Goal: Information Seeking & Learning: Find specific fact

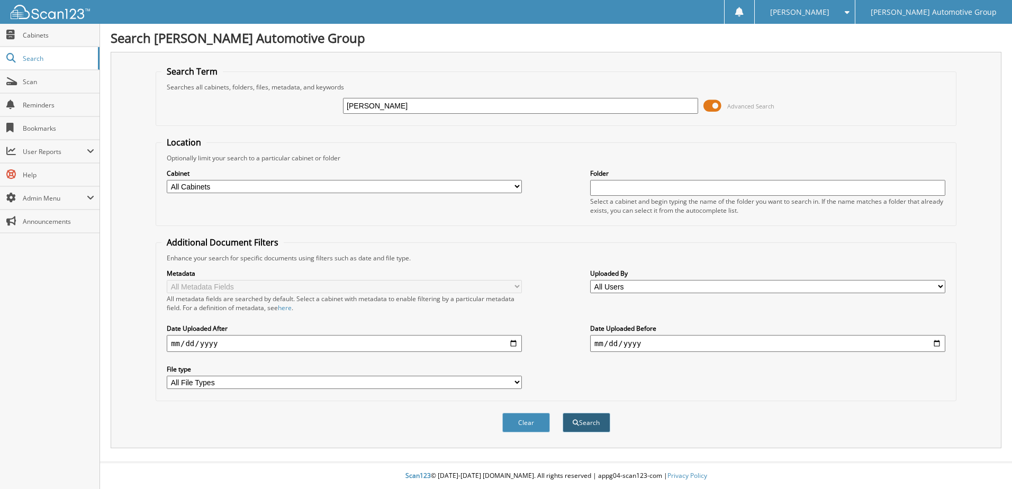
type input "andrew wenstad"
click at [580, 422] on button "Search" at bounding box center [586, 423] width 48 height 20
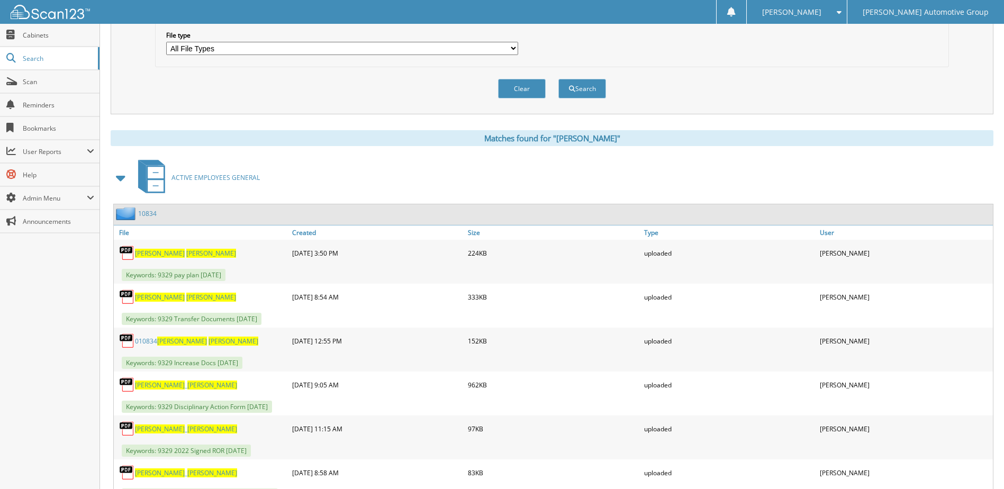
scroll to position [340, 0]
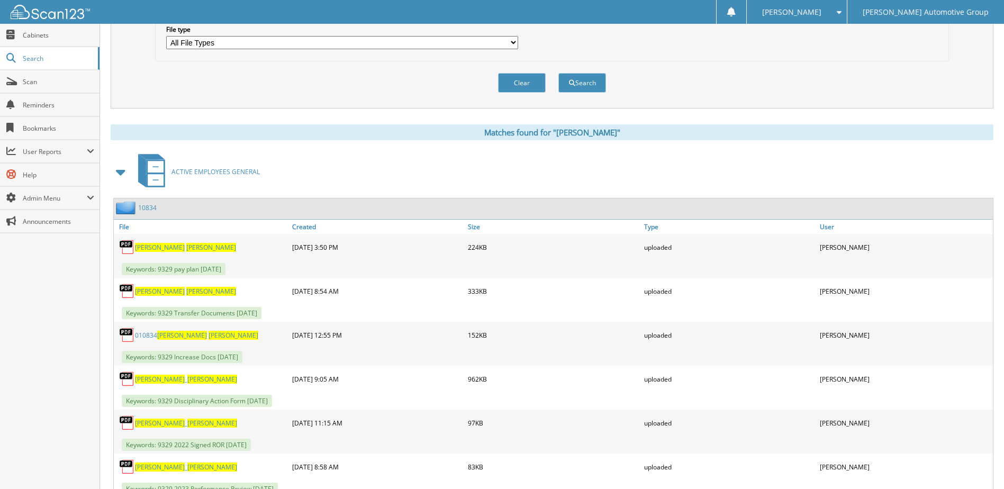
click at [143, 209] on link "10834" at bounding box center [147, 207] width 19 height 9
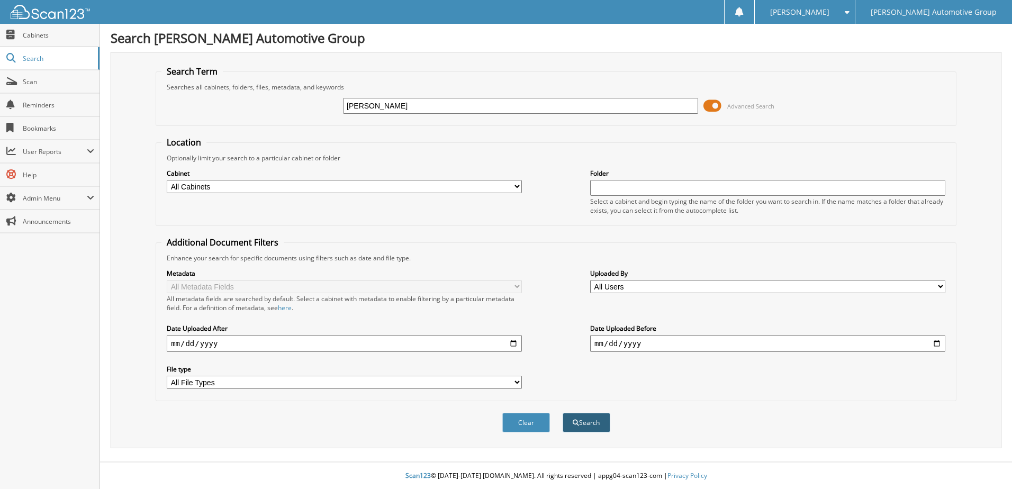
type input "[PERSON_NAME]"
click at [575, 424] on span "submit" at bounding box center [575, 423] width 6 height 6
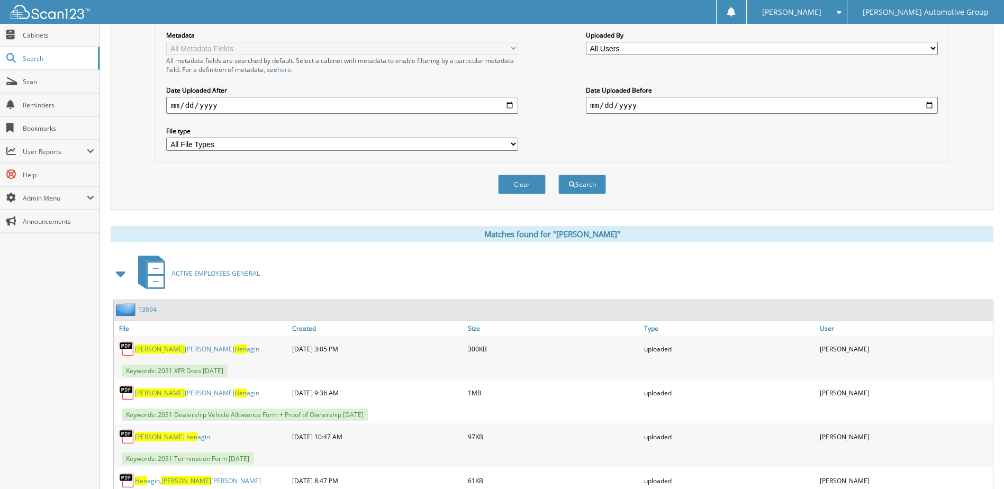
scroll to position [243, 0]
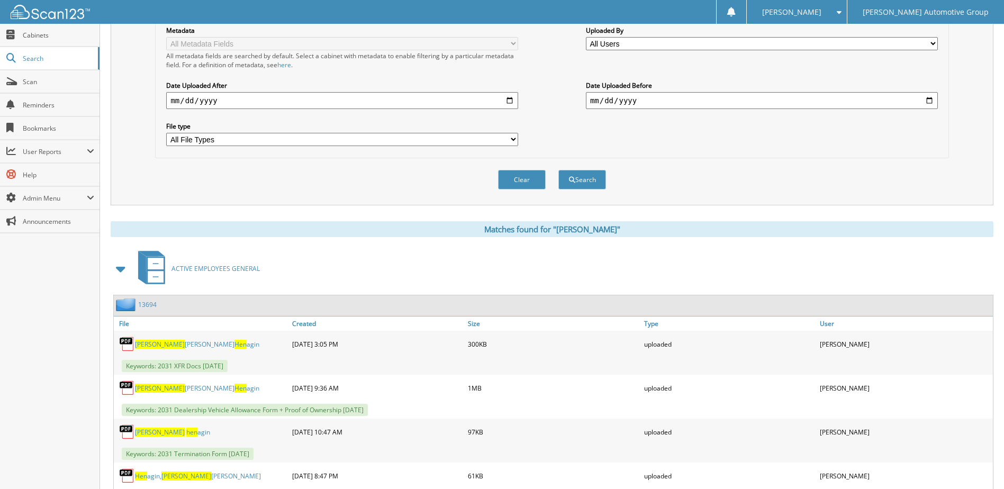
click at [186, 430] on span "hen" at bounding box center [191, 431] width 11 height 9
click at [149, 305] on link "13694" at bounding box center [147, 304] width 19 height 9
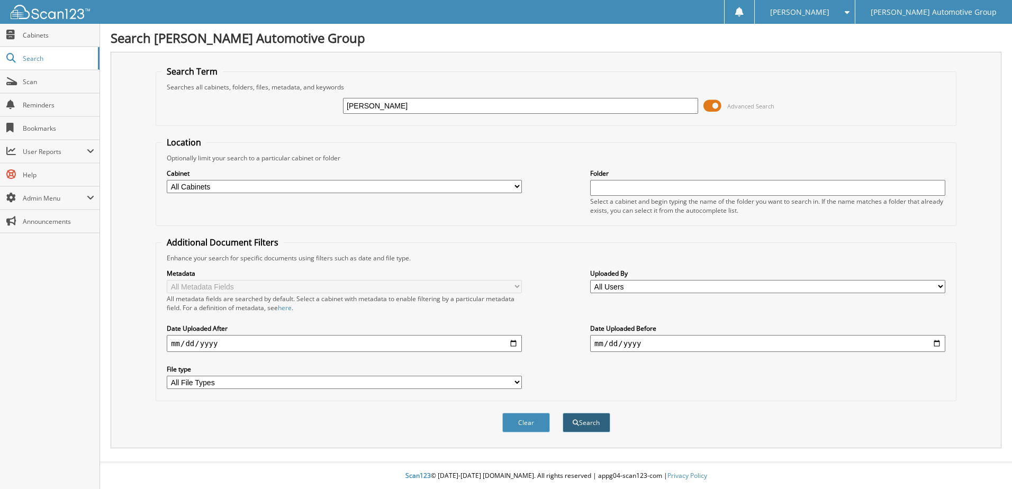
type input "josie thomas"
click at [586, 422] on button "Search" at bounding box center [586, 423] width 48 height 20
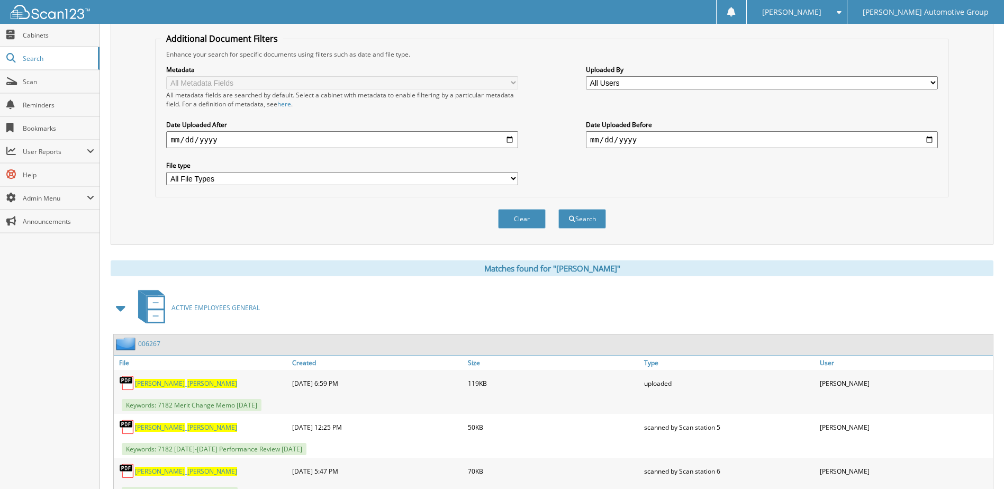
scroll to position [205, 0]
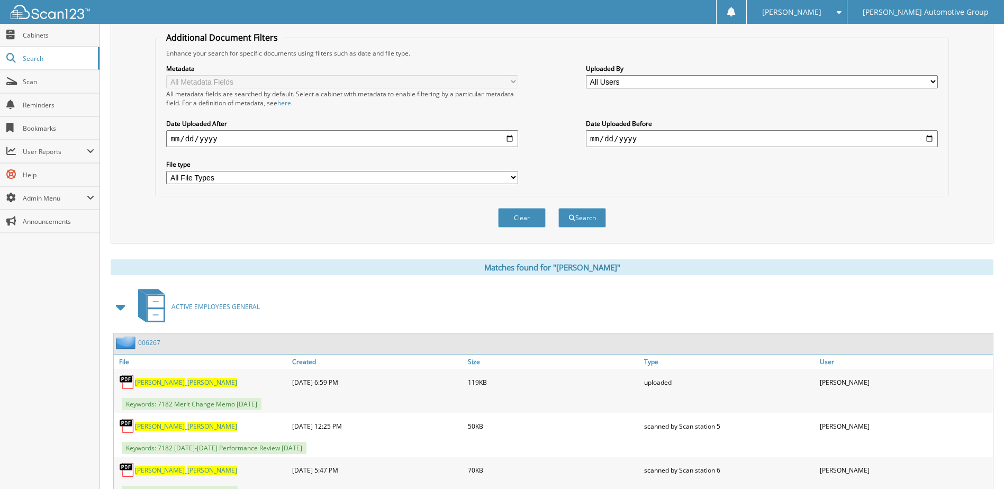
click at [149, 344] on link "006267" at bounding box center [149, 342] width 22 height 9
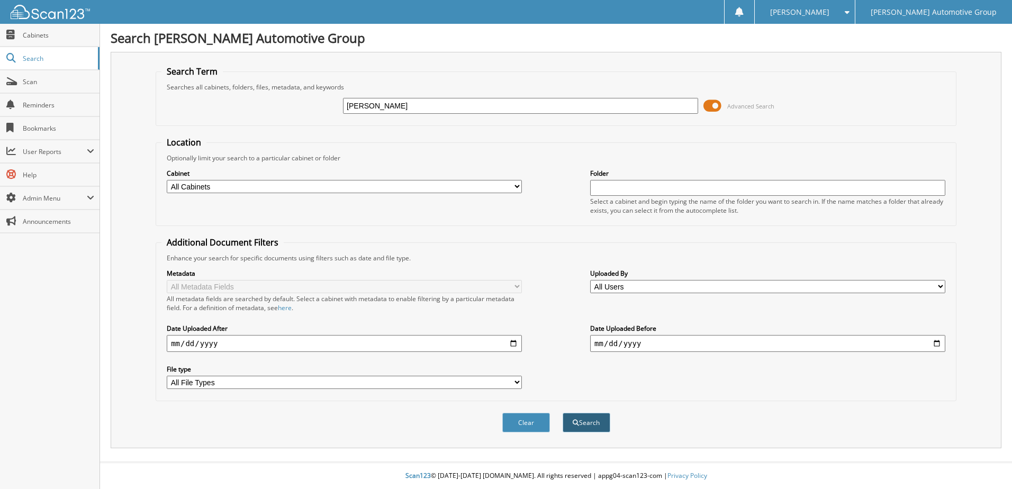
type input "[PERSON_NAME]"
click at [578, 427] on button "Search" at bounding box center [586, 423] width 48 height 20
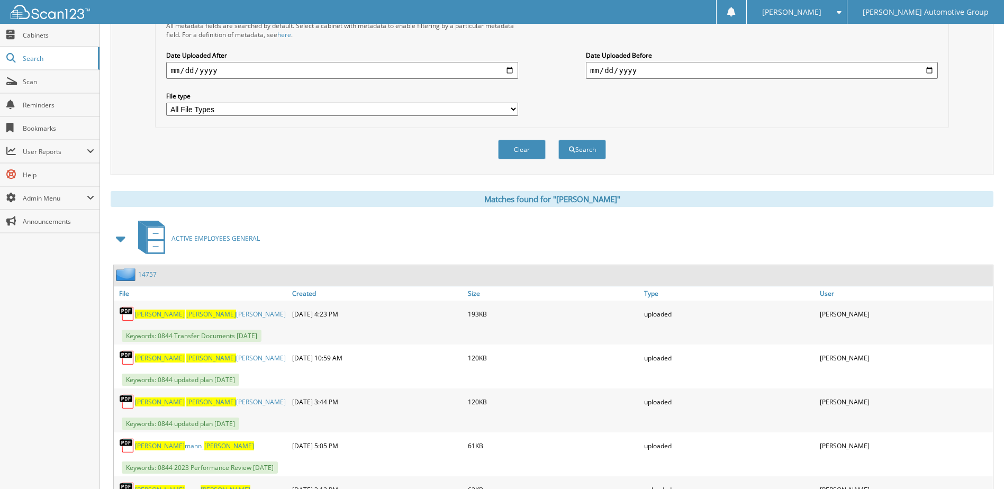
scroll to position [281, 0]
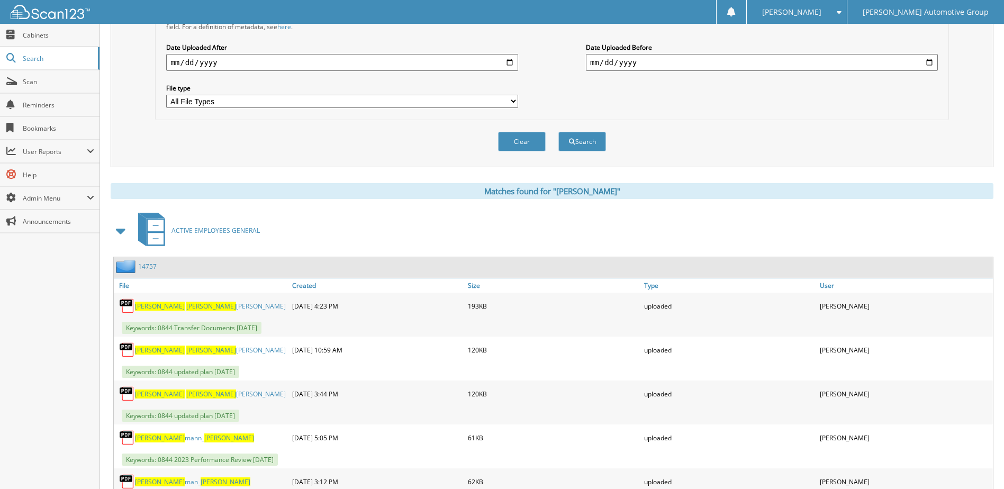
click at [150, 266] on link "14757" at bounding box center [147, 266] width 19 height 9
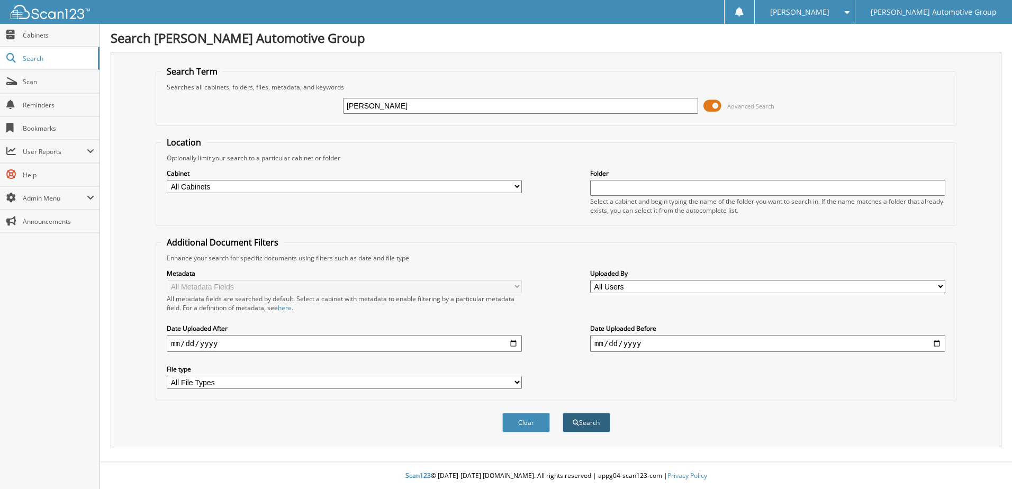
type input "[PERSON_NAME]"
click at [595, 422] on button "Search" at bounding box center [586, 423] width 48 height 20
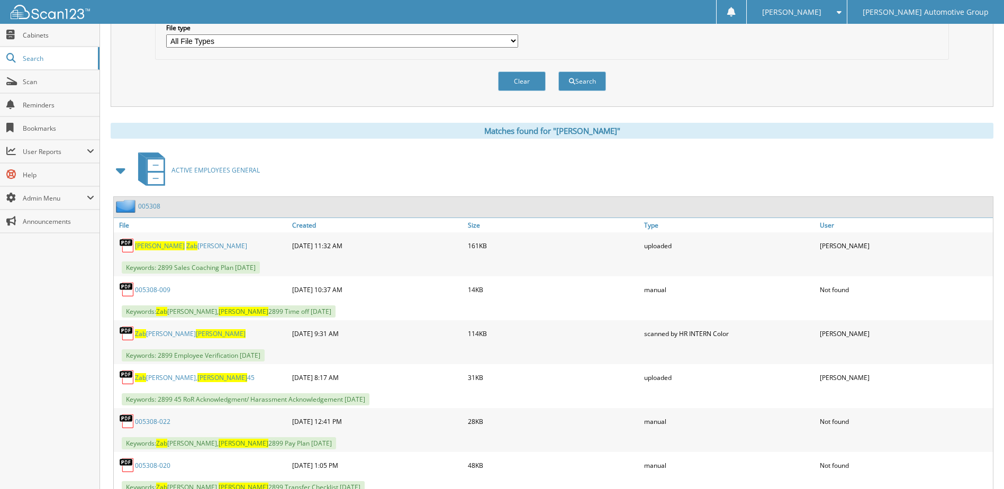
scroll to position [368, 0]
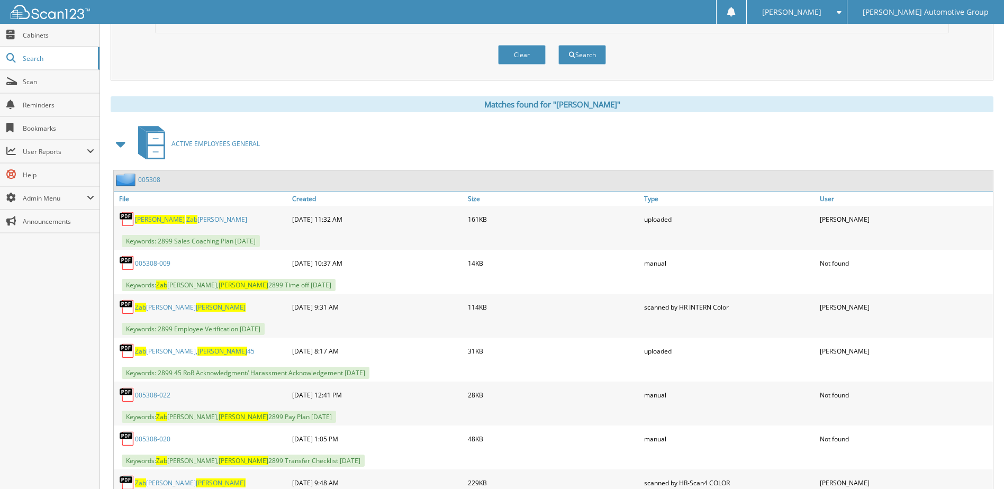
click at [145, 180] on link "005308" at bounding box center [149, 179] width 22 height 9
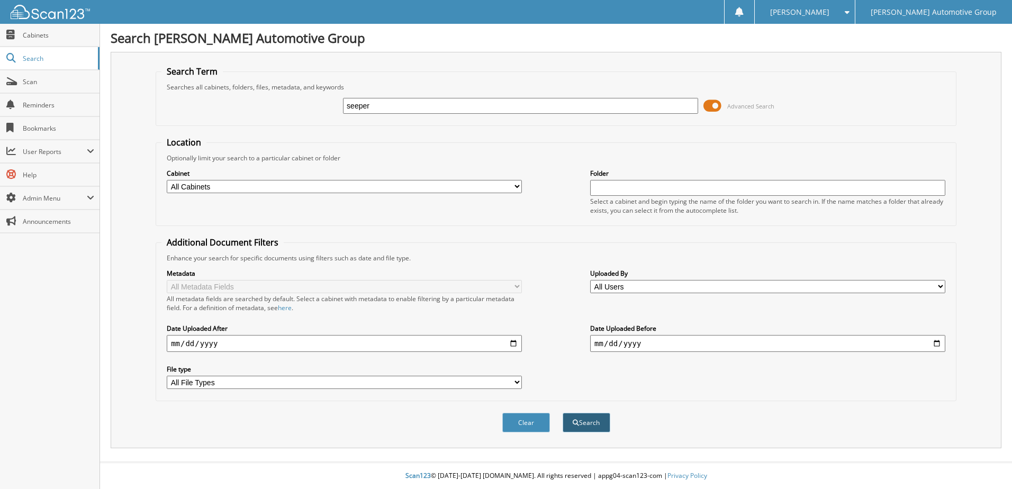
type input "seeper"
click at [593, 423] on button "Search" at bounding box center [586, 423] width 48 height 20
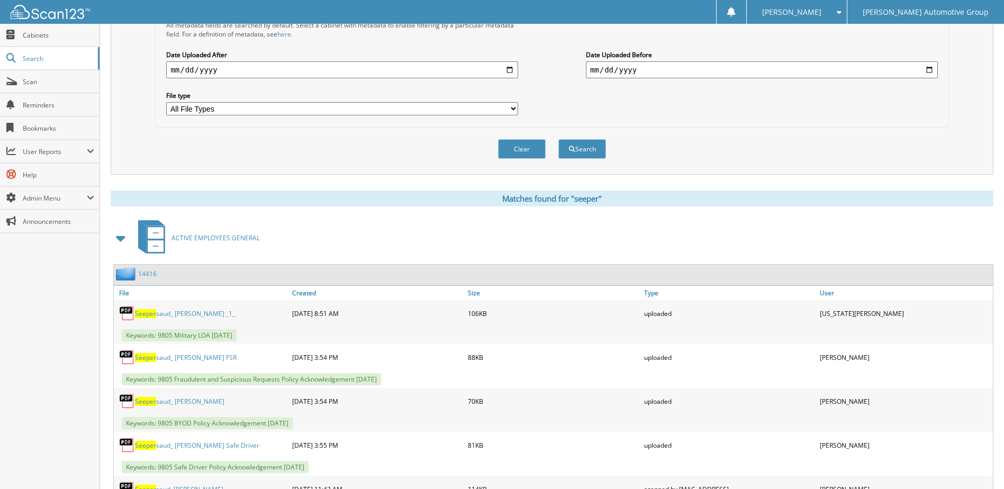
scroll to position [277, 0]
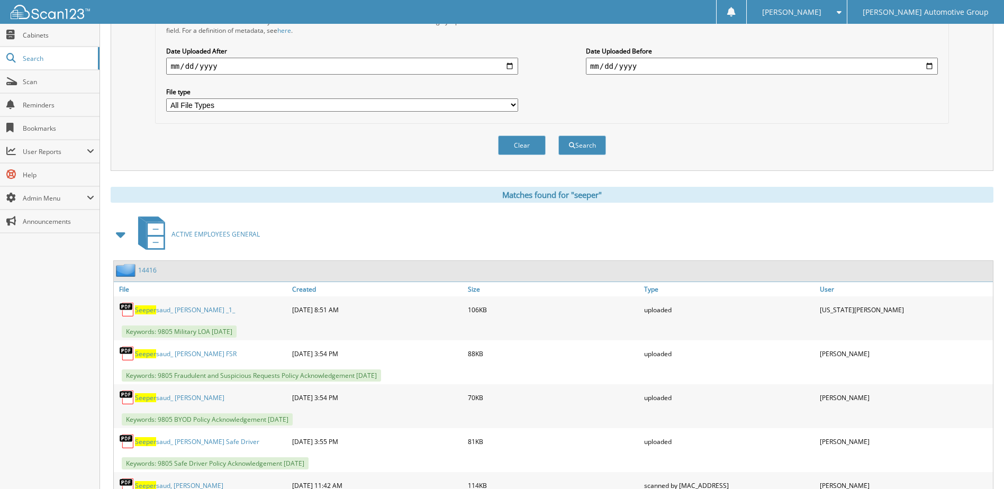
click at [150, 271] on link "14416" at bounding box center [147, 270] width 19 height 9
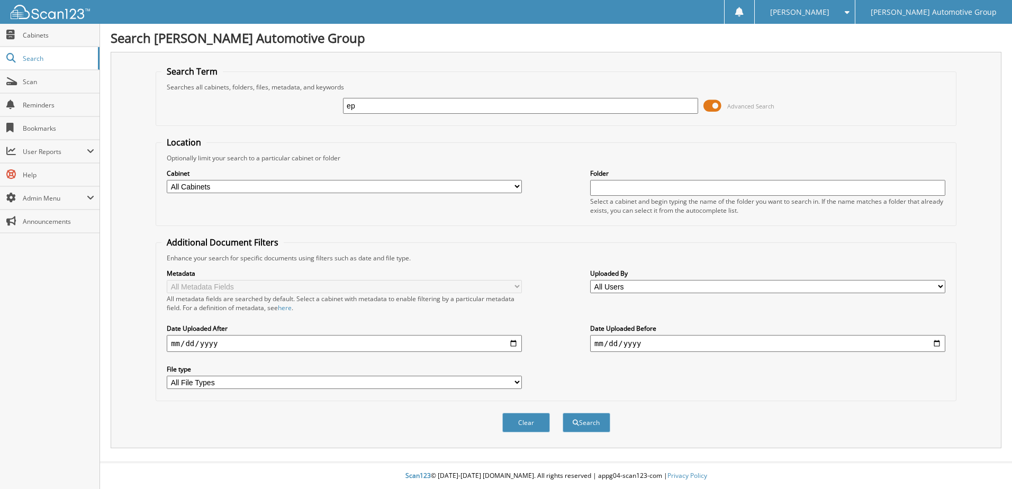
type input "p"
type input "[PERSON_NAME]"
click at [591, 420] on button "Search" at bounding box center [586, 423] width 48 height 20
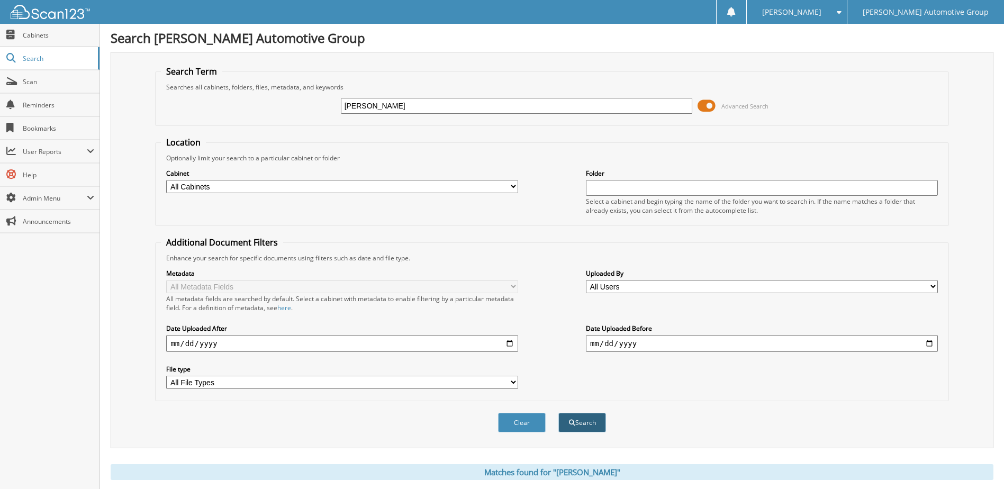
type input "[PERSON_NAME]"
click at [576, 421] on button "Search" at bounding box center [582, 423] width 48 height 20
click at [391, 107] on input "madelyn seep" at bounding box center [517, 106] width 352 height 16
type input "[PERSON_NAME]"
click at [570, 421] on span "submit" at bounding box center [572, 423] width 6 height 6
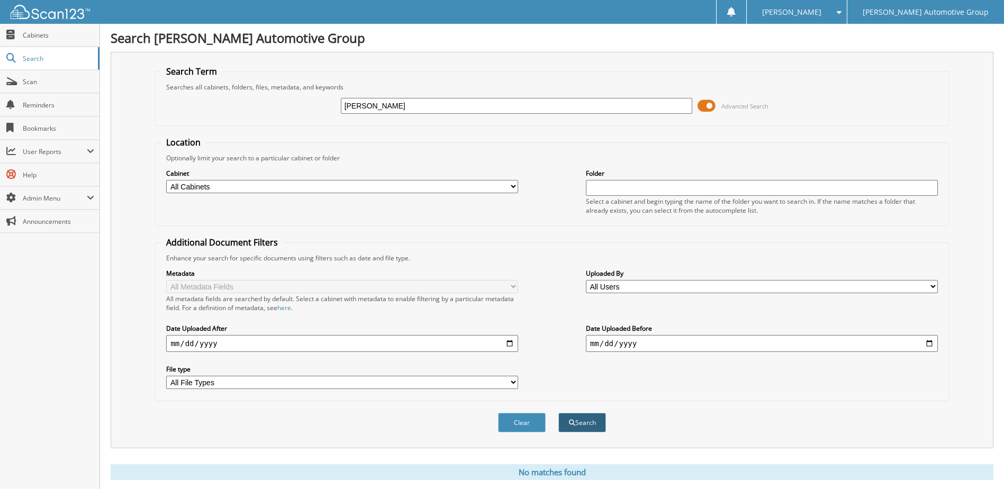
type input "[PERSON_NAME]"
click at [579, 421] on button "Search" at bounding box center [582, 423] width 48 height 20
type input "madelyn seepersaud"
click at [577, 421] on button "Search" at bounding box center [582, 423] width 48 height 20
click at [376, 105] on input "madelyn seepersaud" at bounding box center [517, 106] width 352 height 16
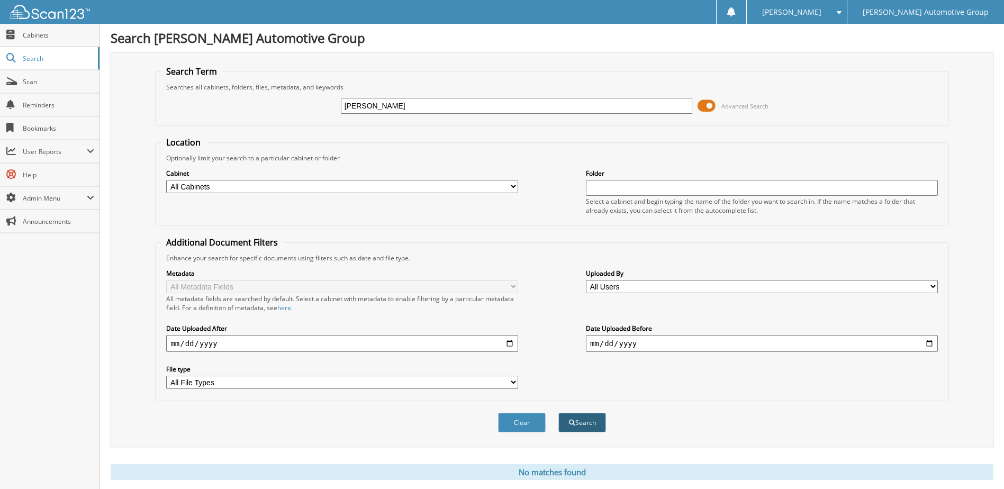
type input "[PERSON_NAME]"
click at [582, 423] on button "Search" at bounding box center [582, 423] width 48 height 20
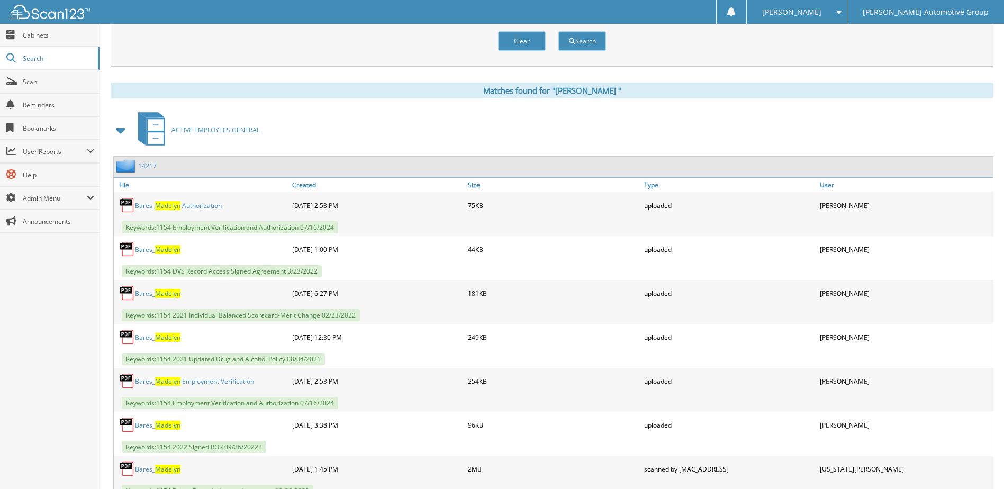
scroll to position [384, 0]
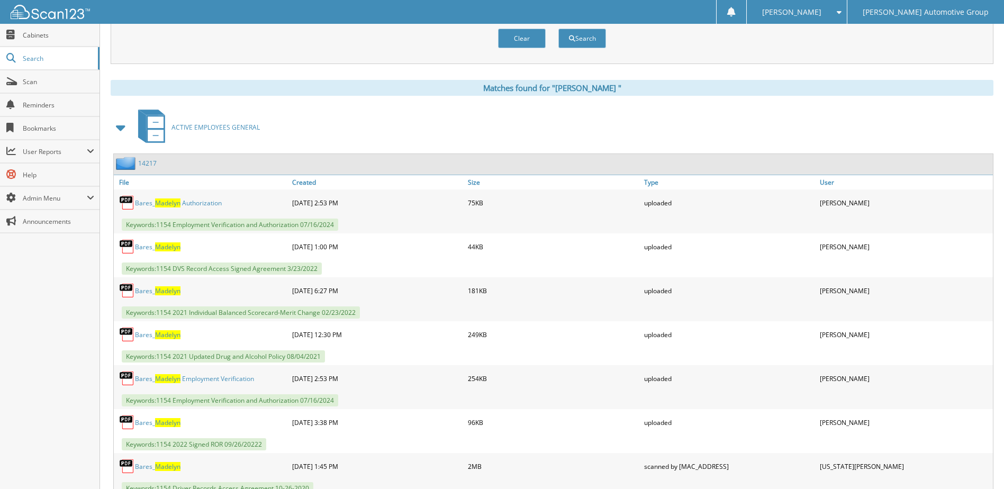
click at [149, 163] on link "1 4 2 1 7" at bounding box center [147, 163] width 19 height 9
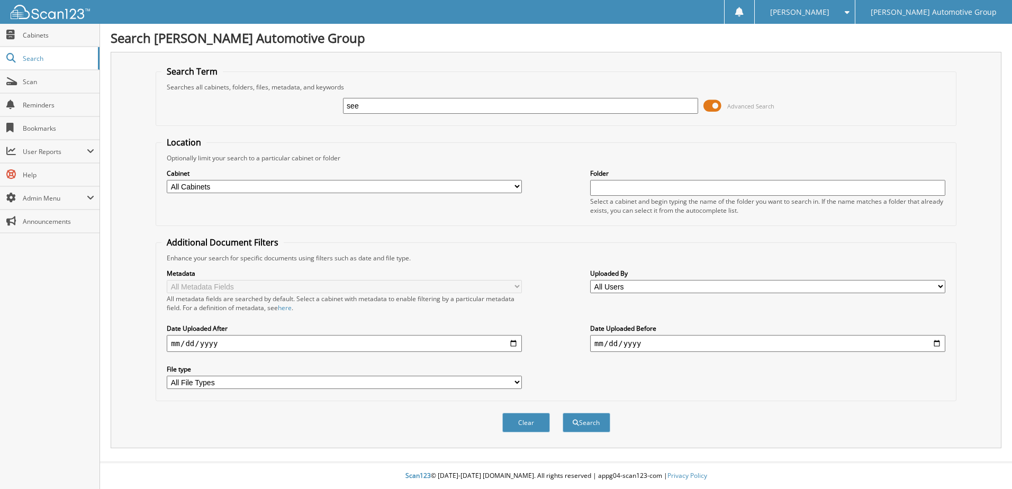
type input "seepersaud"
click at [582, 423] on button "Search" at bounding box center [586, 423] width 48 height 20
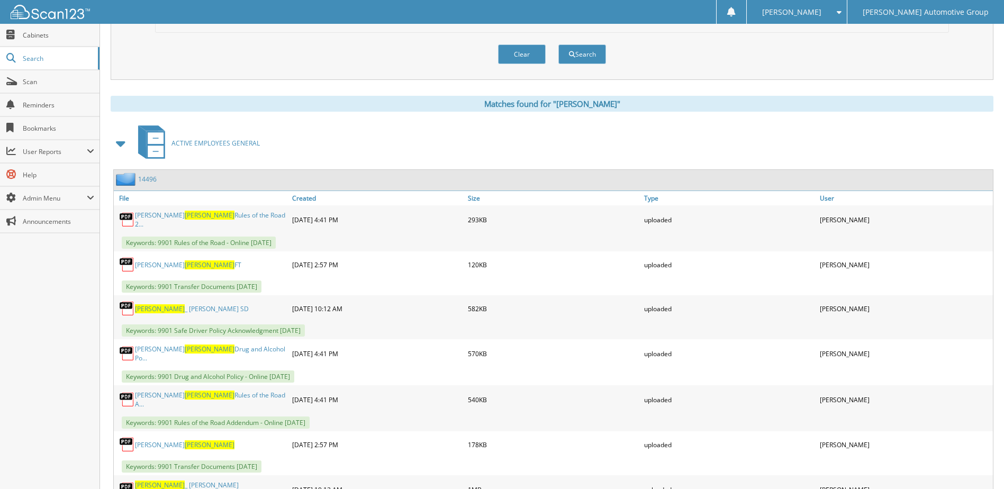
scroll to position [379, 0]
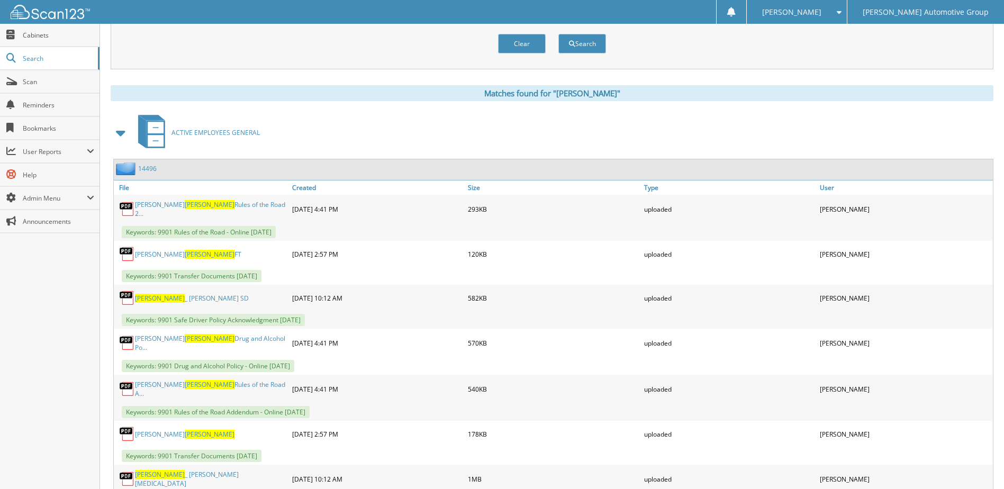
click at [142, 168] on link "14496" at bounding box center [147, 168] width 19 height 9
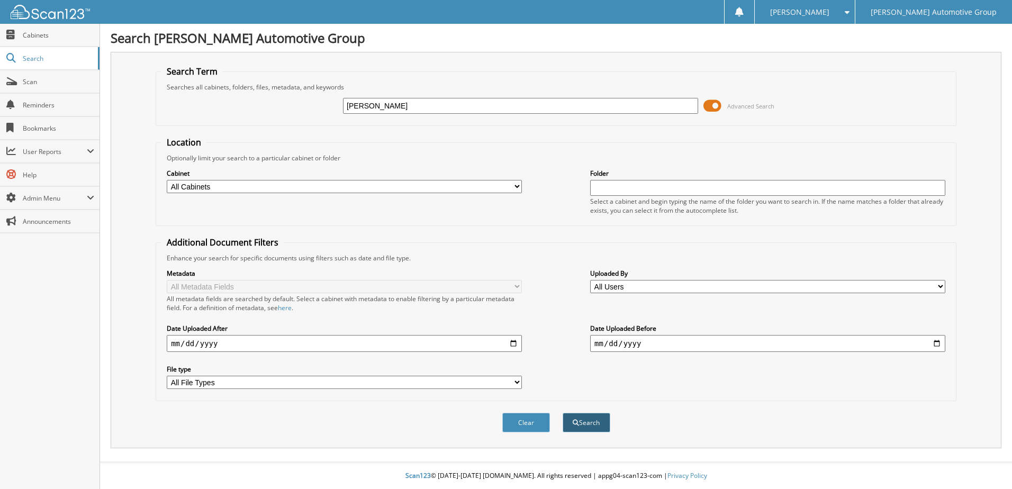
type input "[PERSON_NAME]"
click at [596, 422] on button "Search" at bounding box center [586, 423] width 48 height 20
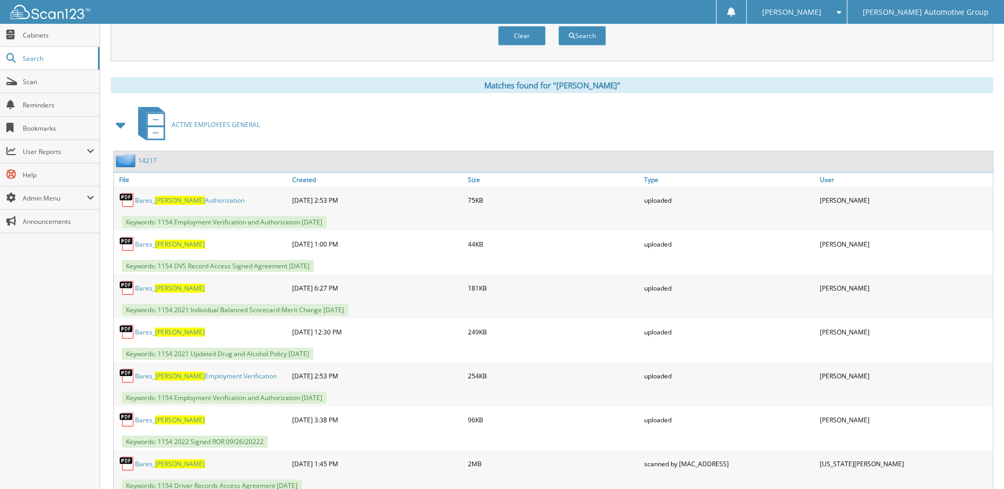
scroll to position [370, 0]
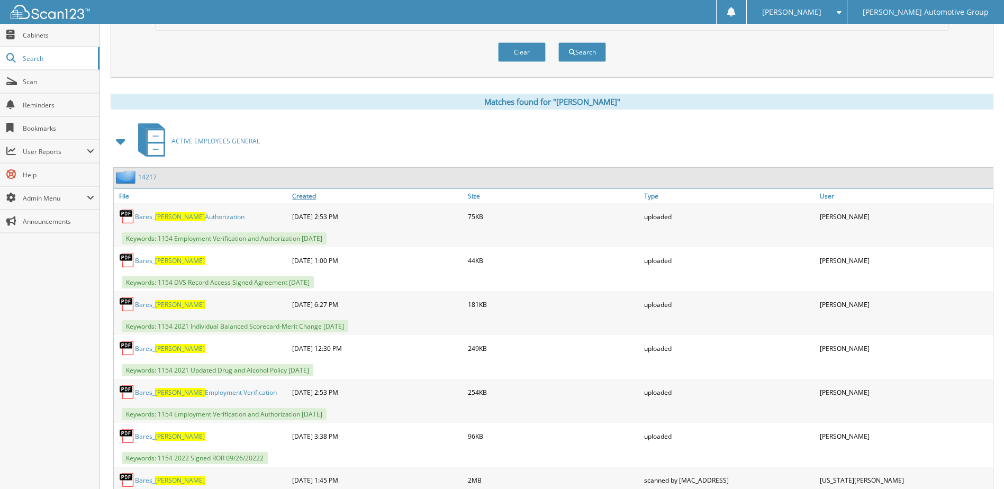
click at [299, 194] on link "Created" at bounding box center [377, 196] width 176 height 14
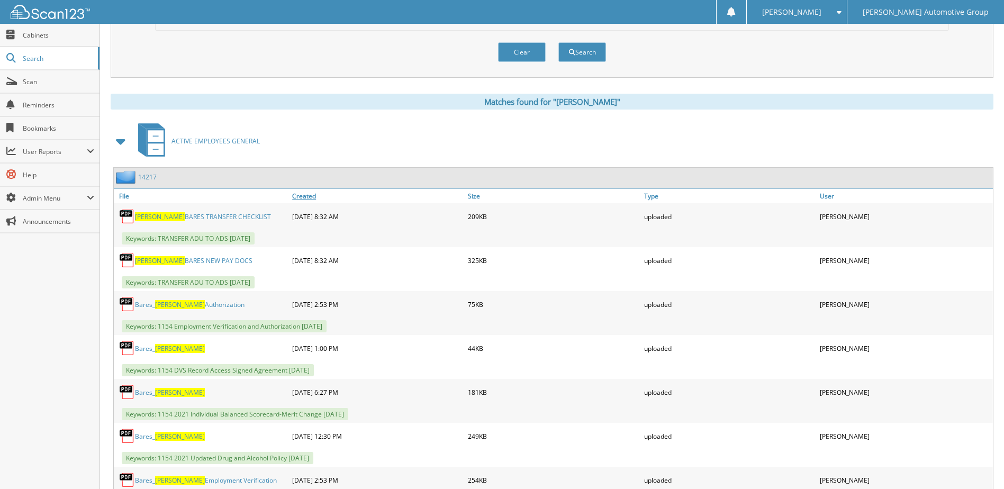
click at [299, 194] on link "Created" at bounding box center [377, 196] width 176 height 14
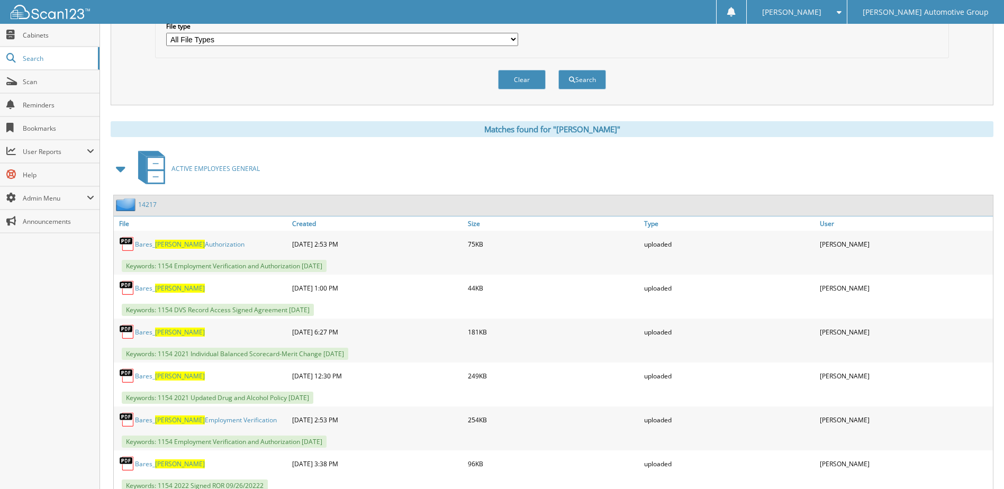
scroll to position [359, 0]
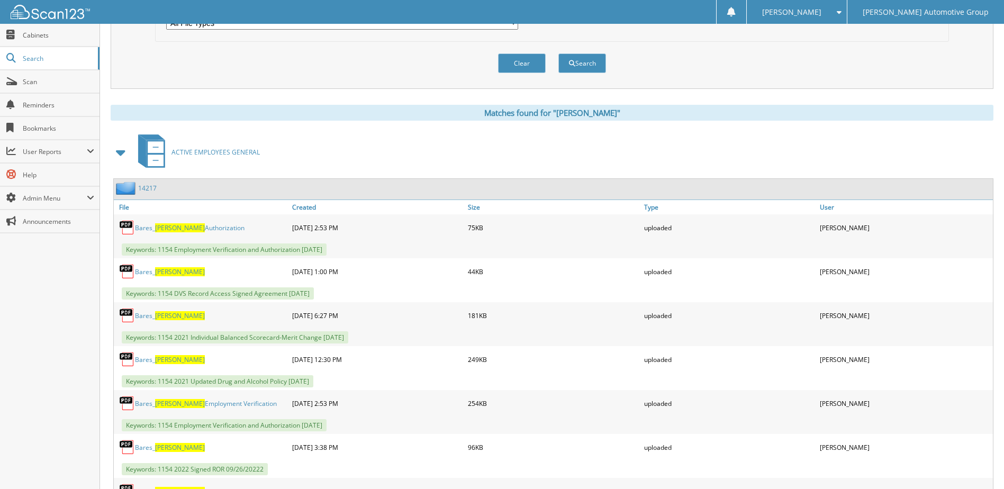
click at [119, 151] on span at bounding box center [121, 152] width 15 height 19
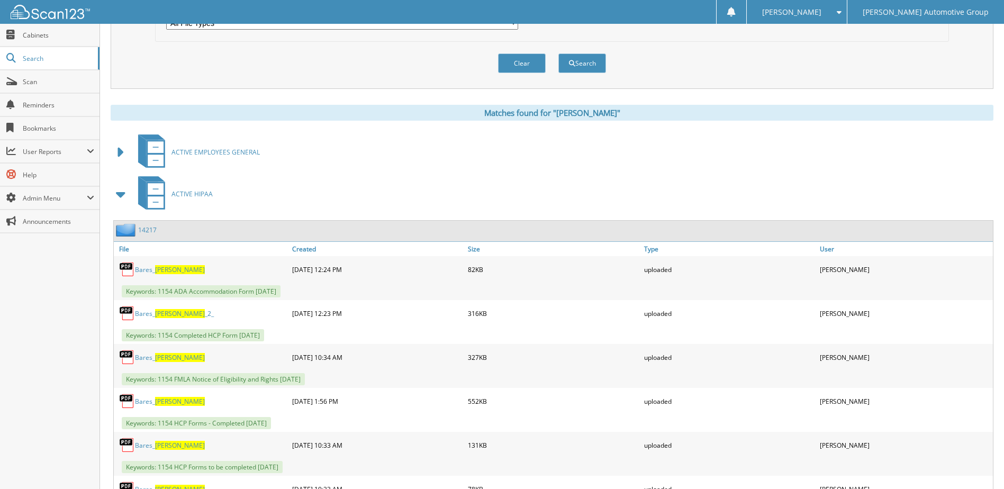
click at [182, 192] on span "ACTIVE HIPAA" at bounding box center [191, 193] width 41 height 9
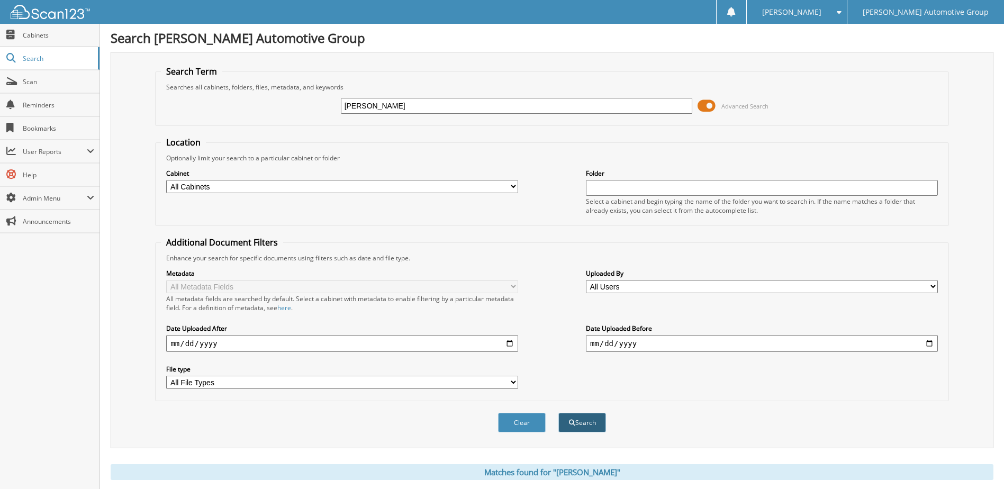
click at [589, 418] on button "Search" at bounding box center [582, 423] width 48 height 20
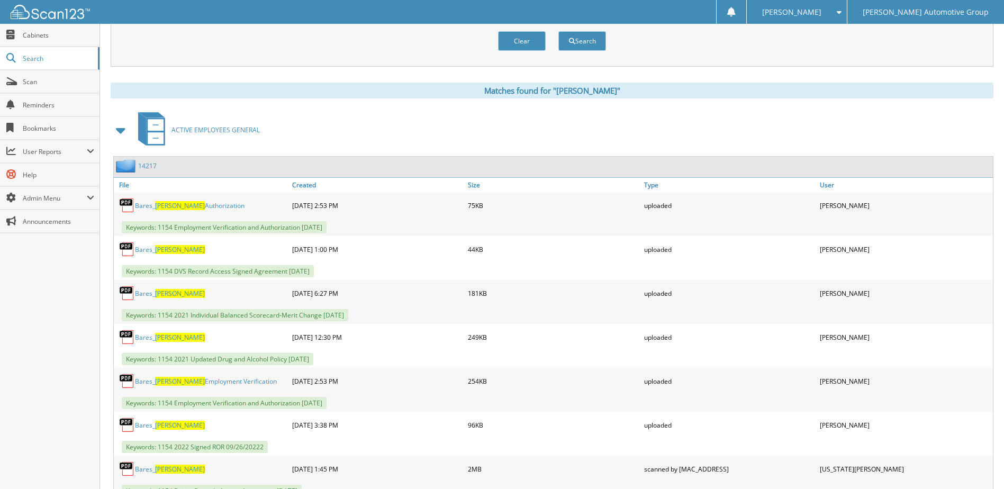
scroll to position [393, 0]
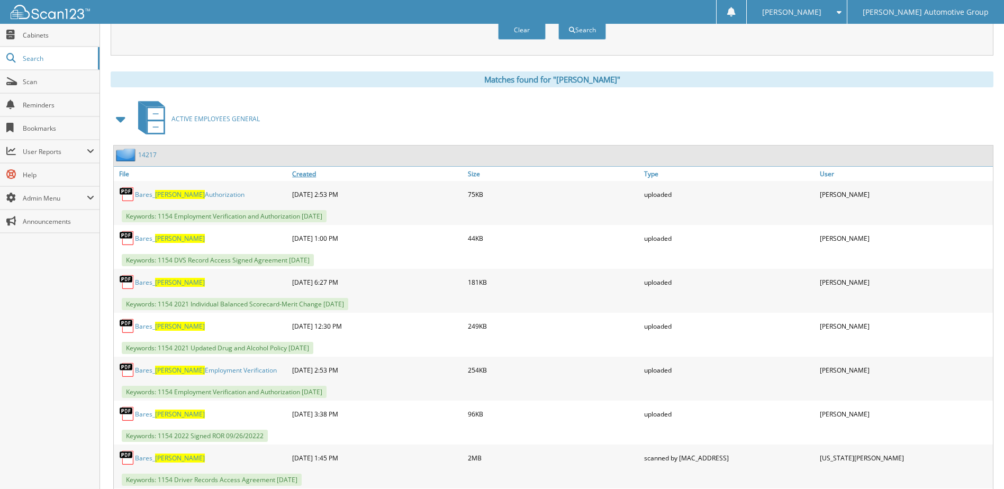
click at [307, 171] on link "Created" at bounding box center [377, 174] width 176 height 14
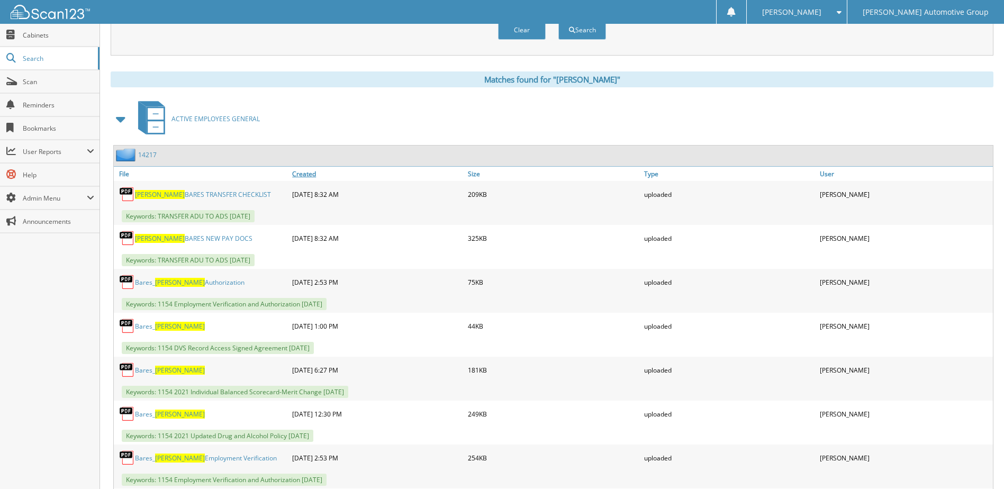
click at [307, 171] on link "Created" at bounding box center [377, 174] width 176 height 14
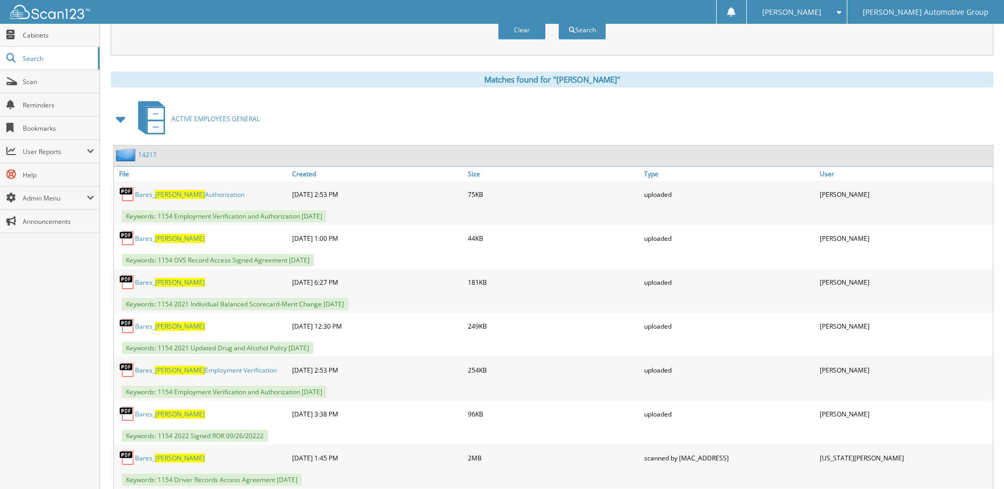
click at [116, 119] on span at bounding box center [121, 119] width 15 height 19
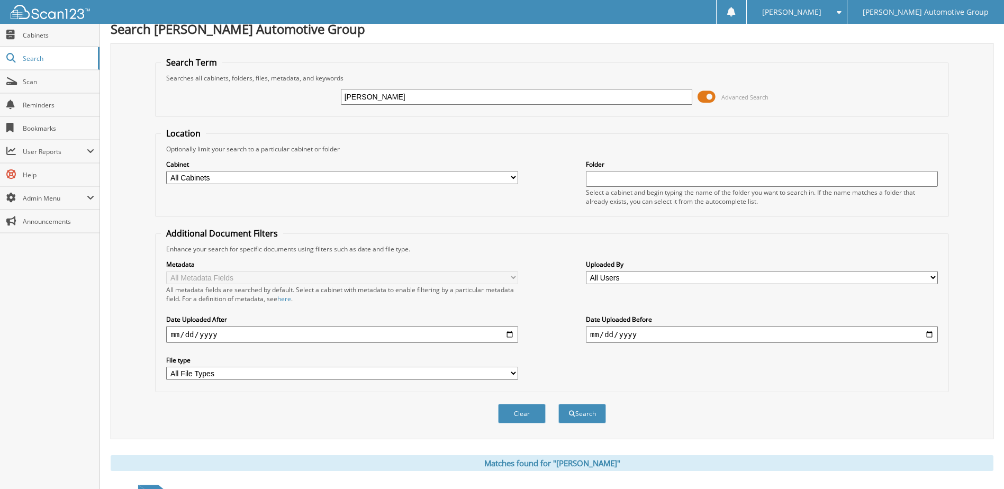
scroll to position [0, 0]
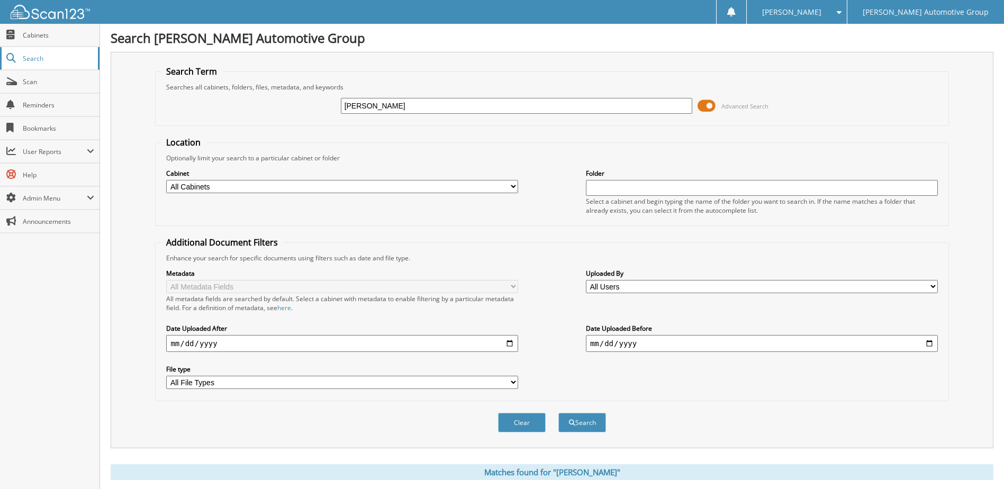
click at [31, 54] on span "Search" at bounding box center [58, 58] width 70 height 9
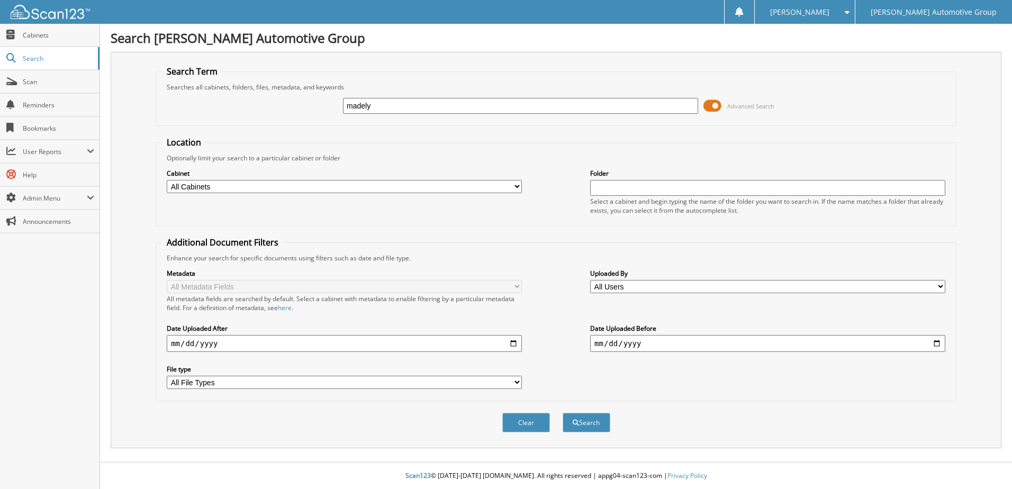
type input "[PERSON_NAME]"
click at [582, 425] on button "Search" at bounding box center [586, 423] width 48 height 20
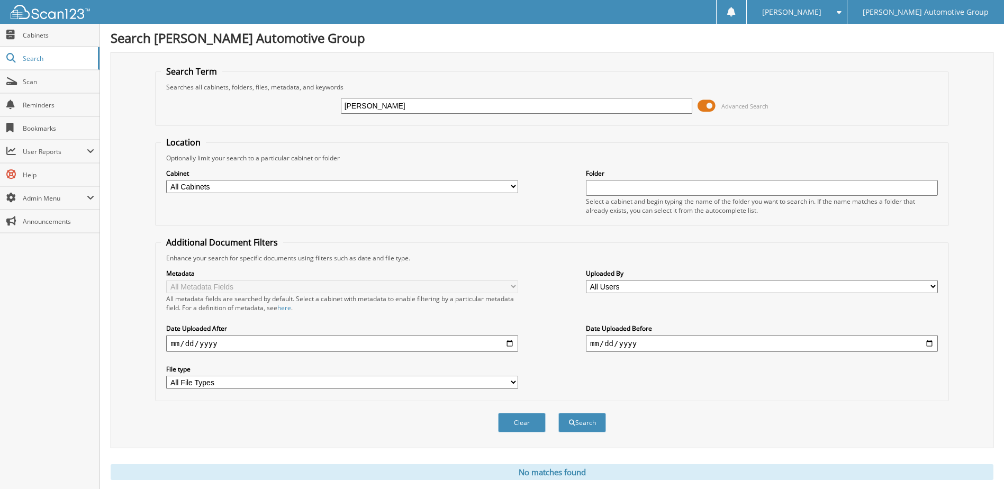
scroll to position [7, 0]
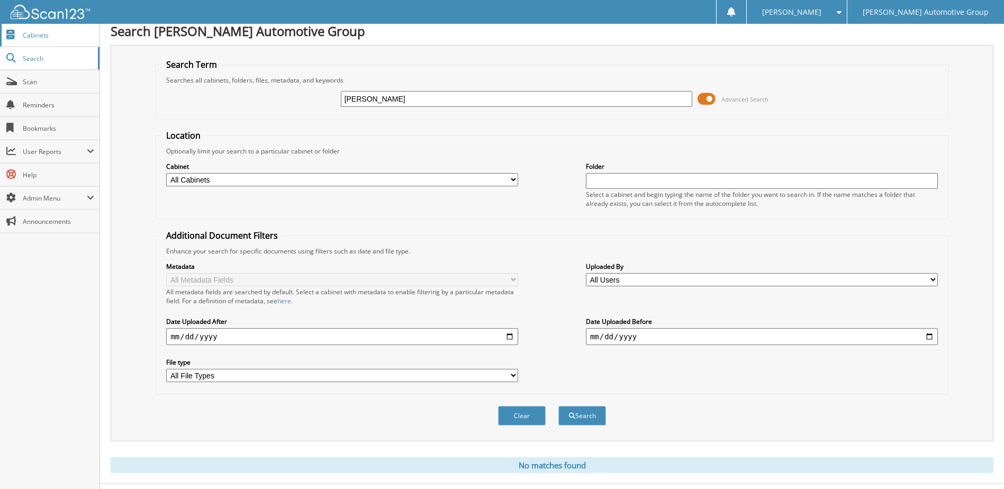
click at [35, 31] on span "Cabinets" at bounding box center [58, 35] width 71 height 9
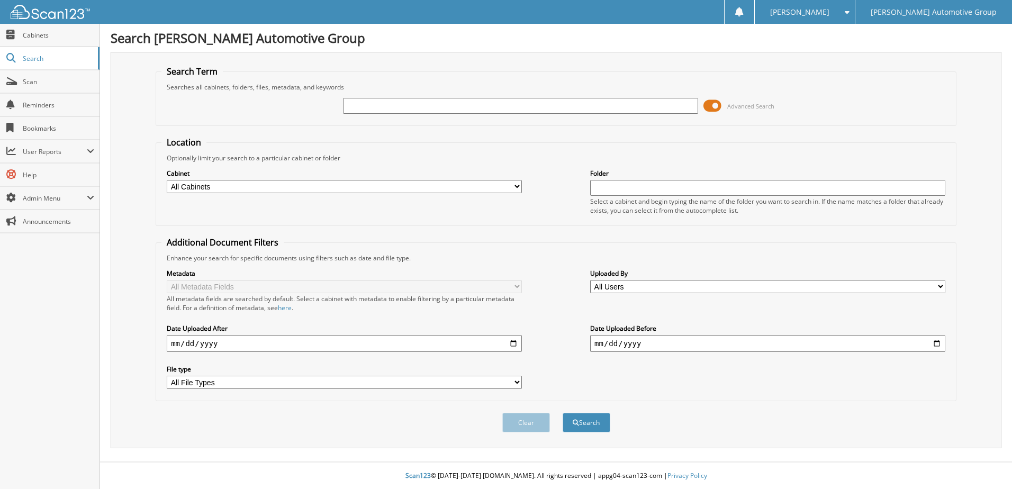
click at [368, 108] on input "text" at bounding box center [520, 106] width 355 height 16
type input "[PERSON_NAME]"
click at [589, 423] on button "Search" at bounding box center [586, 423] width 48 height 20
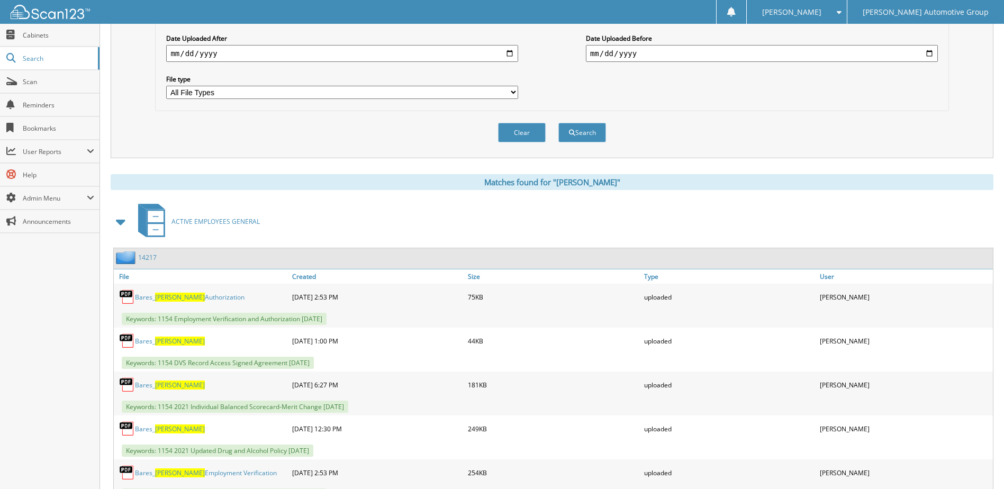
scroll to position [304, 0]
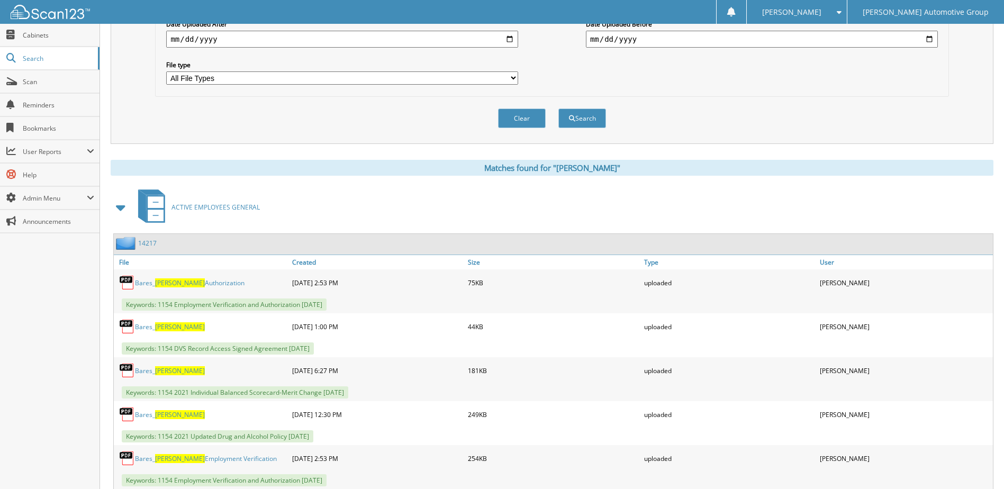
click at [145, 245] on link "14217" at bounding box center [147, 243] width 19 height 9
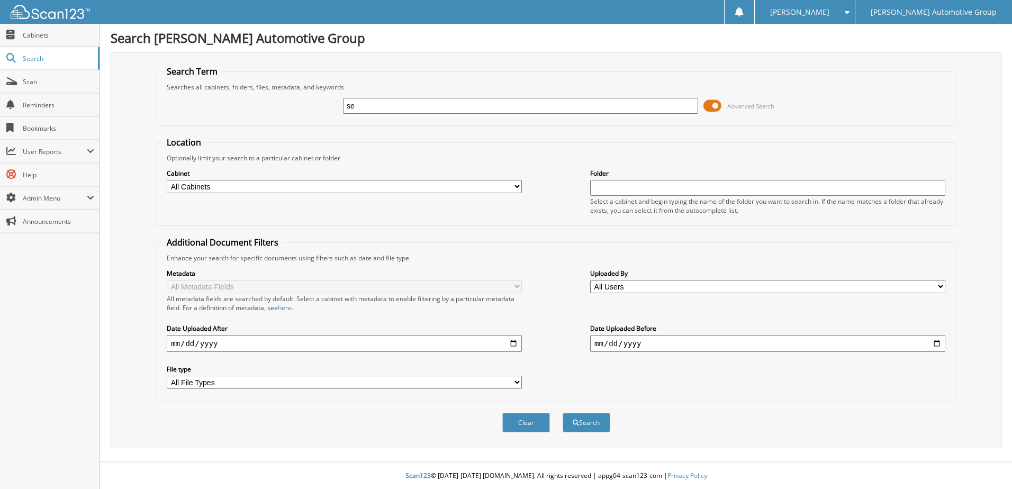
type input "[PERSON_NAME]"
click at [591, 423] on button "Search" at bounding box center [586, 423] width 48 height 20
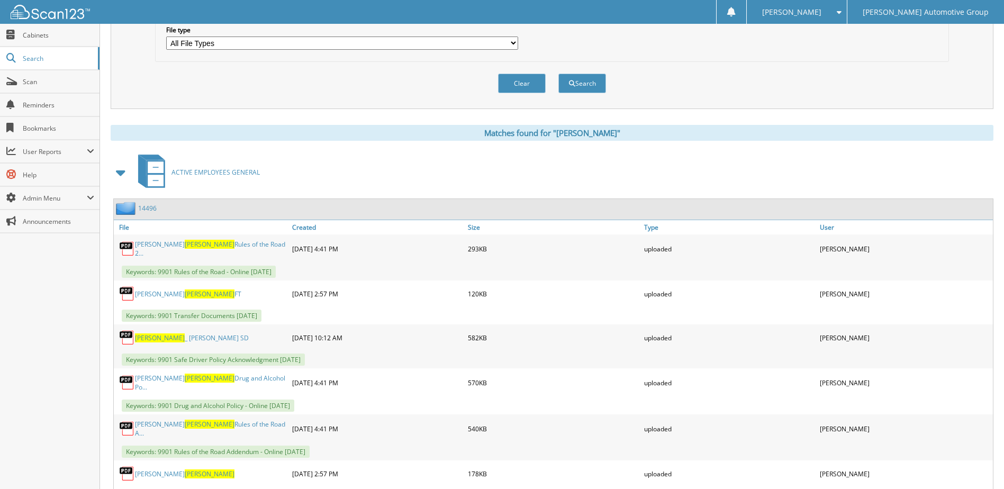
scroll to position [343, 0]
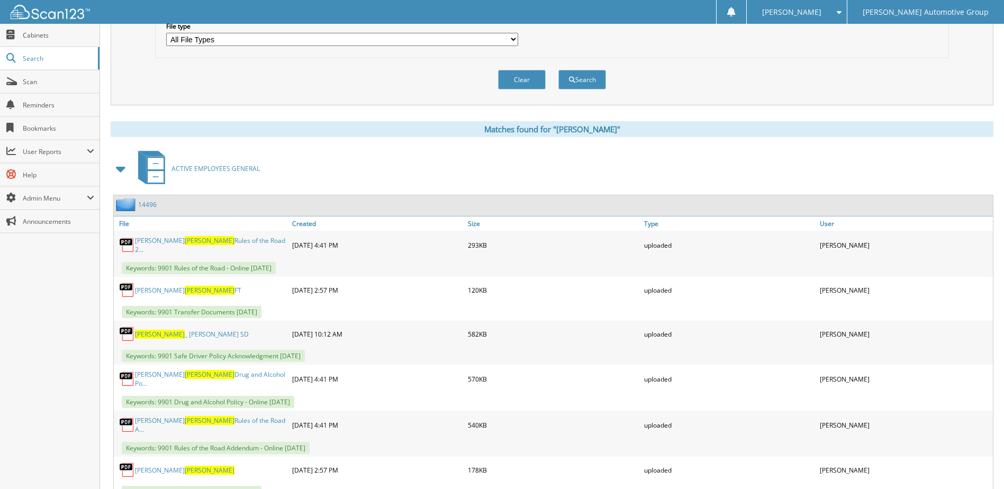
click at [147, 202] on link "14496" at bounding box center [147, 204] width 19 height 9
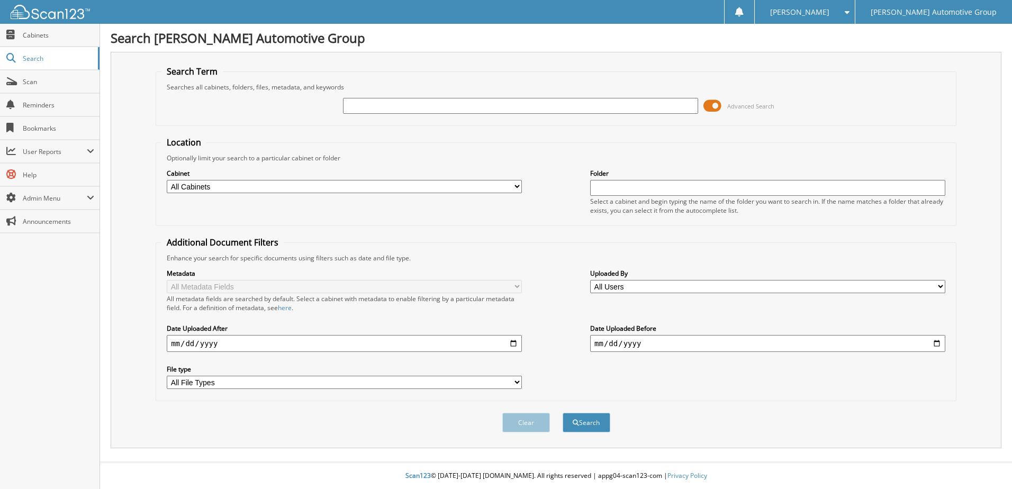
click at [358, 101] on input "text" at bounding box center [520, 106] width 355 height 16
type input "[PERSON_NAME]"
click at [597, 423] on button "Search" at bounding box center [586, 423] width 48 height 20
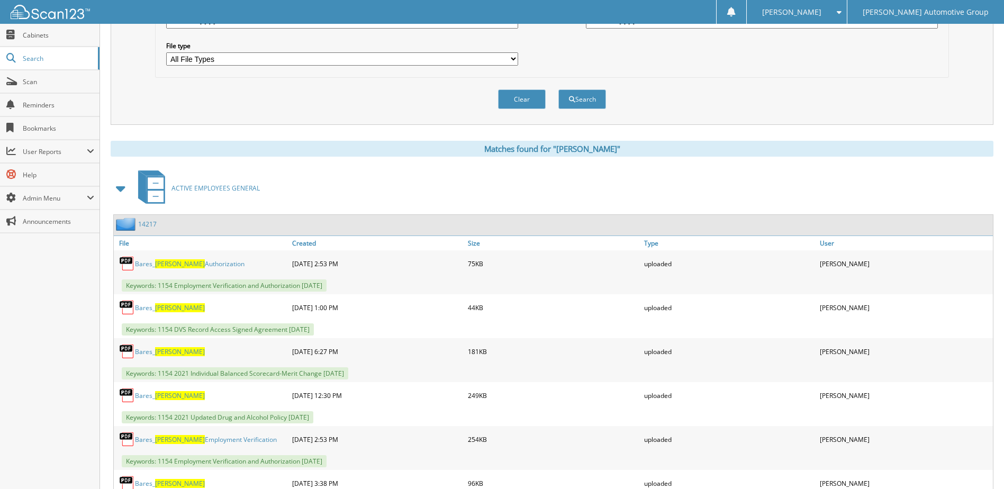
scroll to position [334, 0]
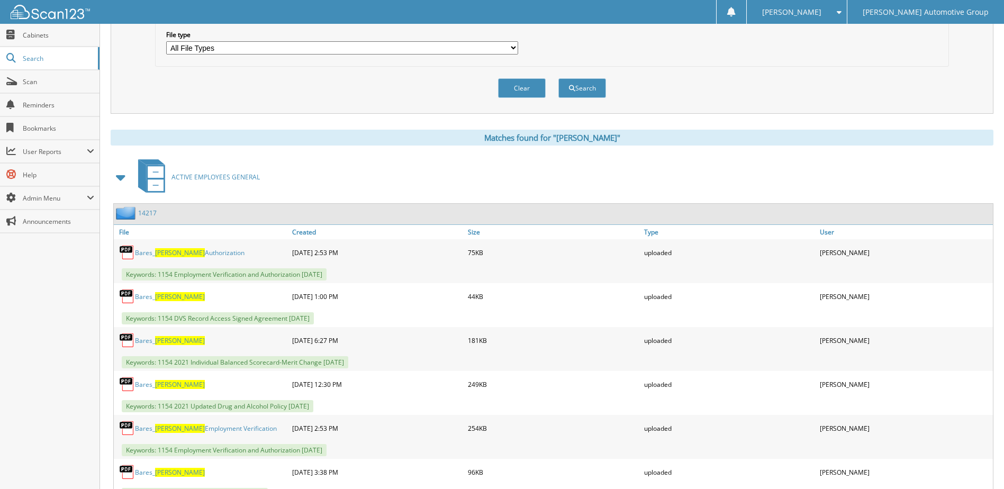
click at [144, 212] on link "14217" at bounding box center [147, 212] width 19 height 9
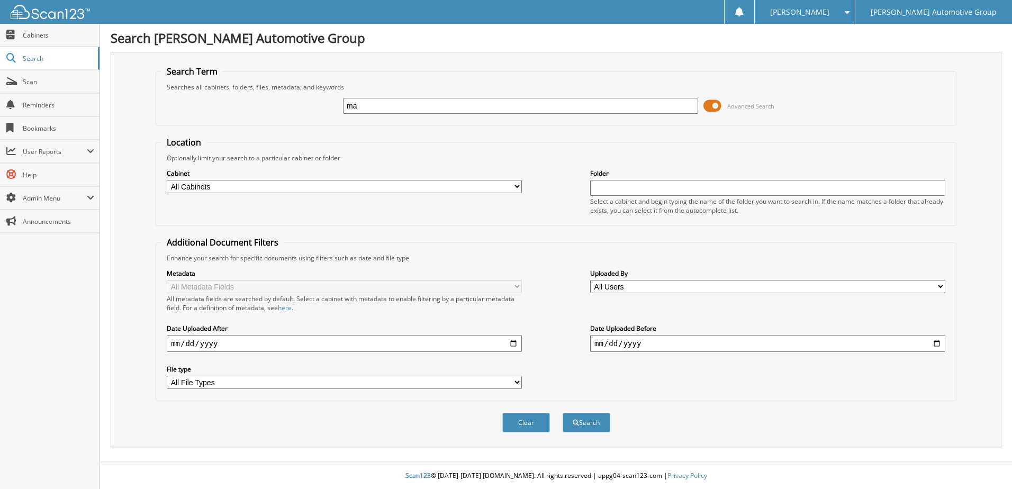
type input "[PERSON_NAME]"
click at [591, 417] on button "Search" at bounding box center [586, 423] width 48 height 20
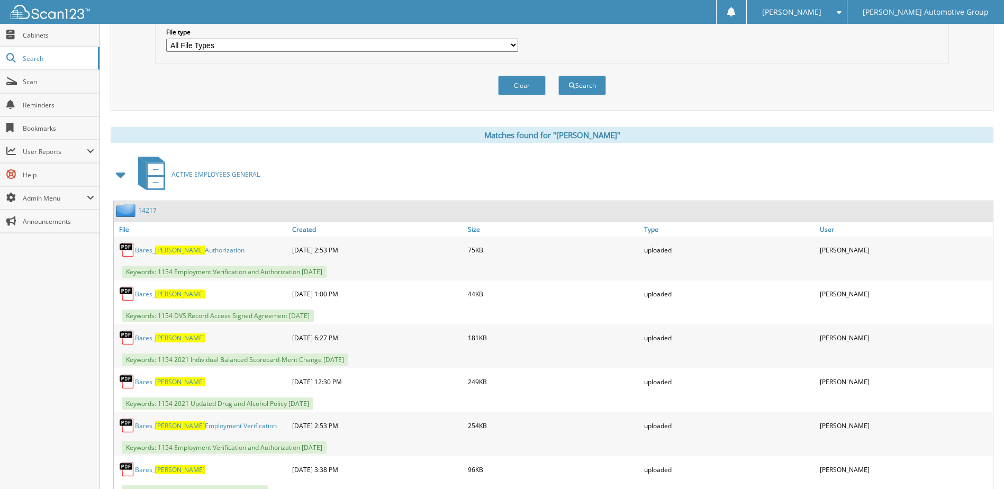
scroll to position [312, 0]
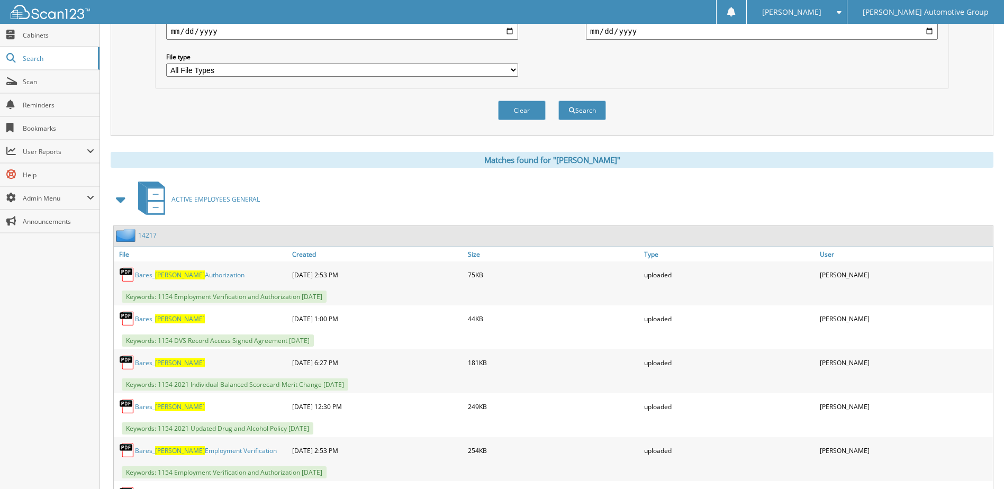
click at [147, 236] on link "14217" at bounding box center [147, 235] width 19 height 9
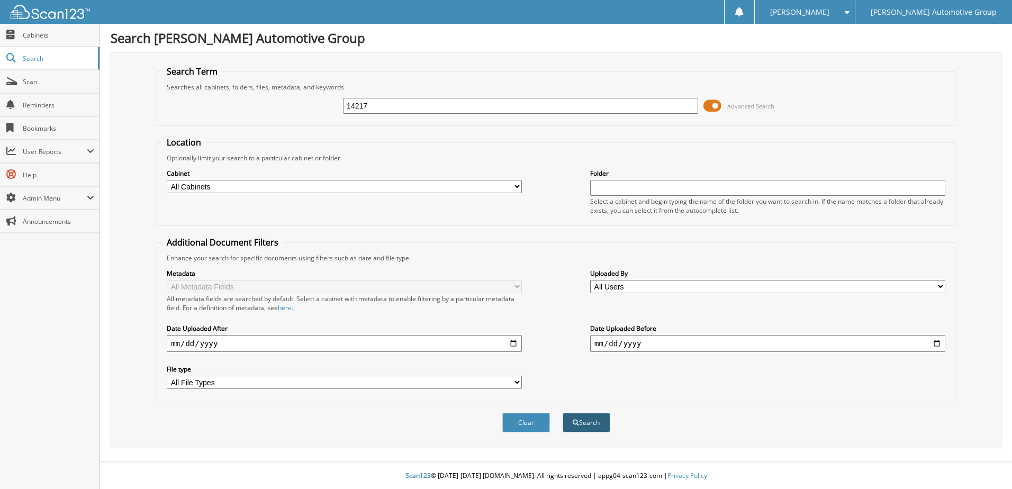
type input "14217"
click at [593, 424] on button "Search" at bounding box center [586, 423] width 48 height 20
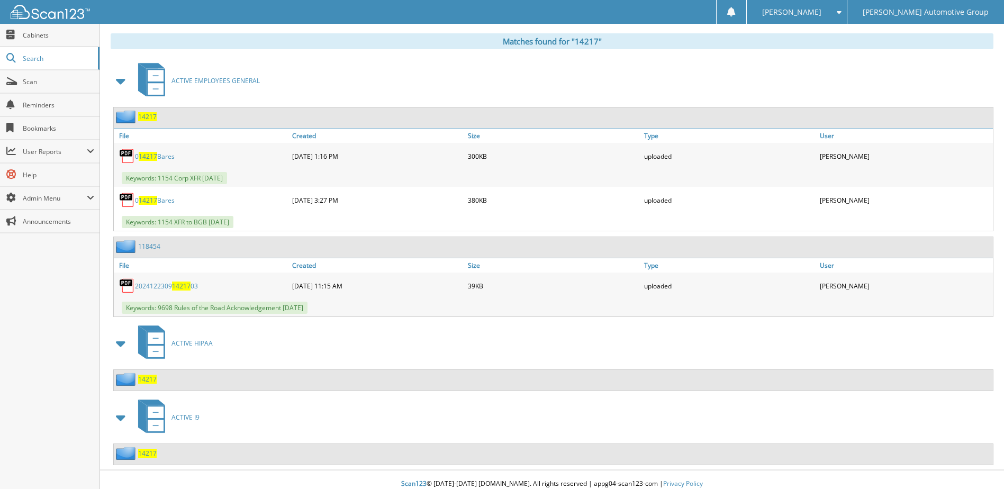
scroll to position [439, 0]
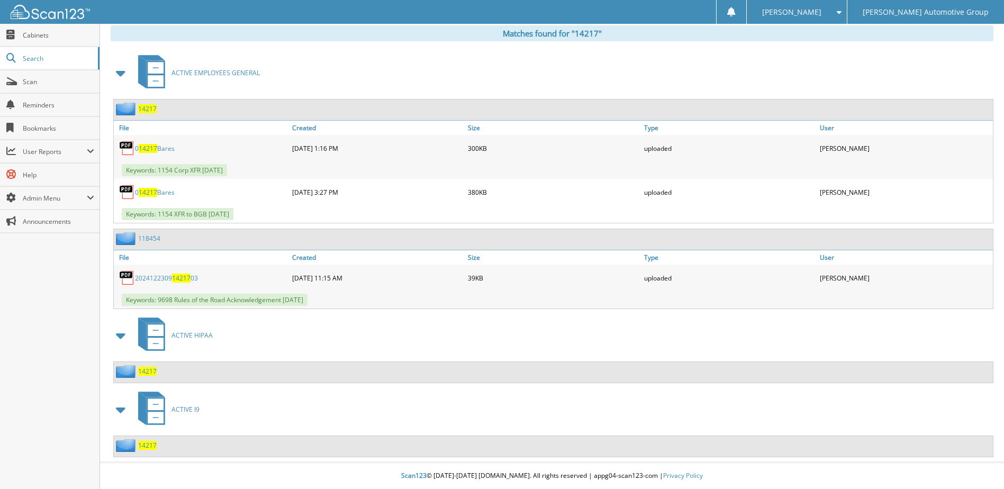
click at [148, 369] on span "14217" at bounding box center [147, 371] width 19 height 9
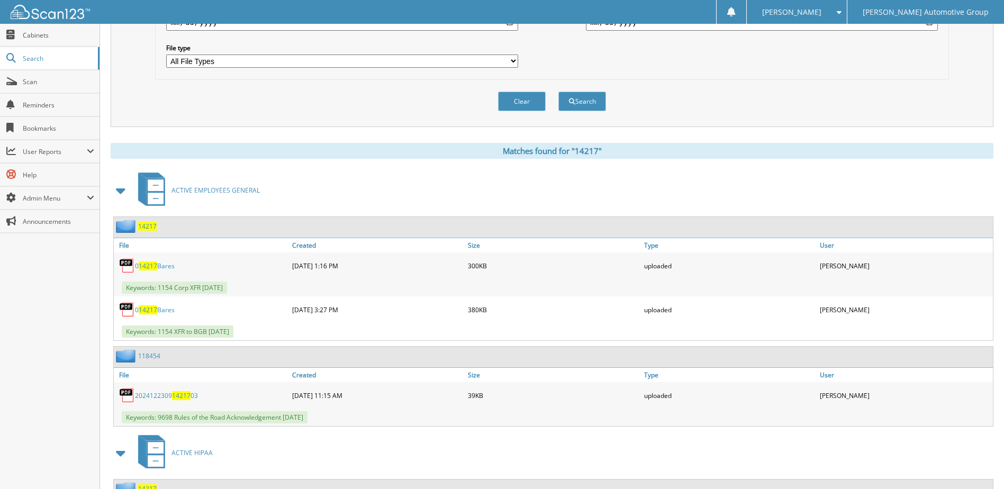
scroll to position [322, 0]
click at [145, 226] on span "14217" at bounding box center [147, 225] width 19 height 9
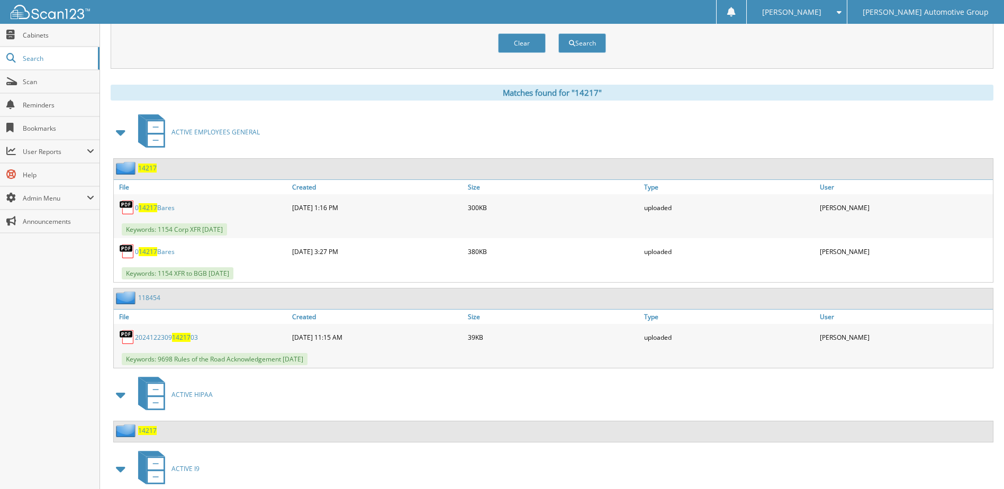
scroll to position [381, 0]
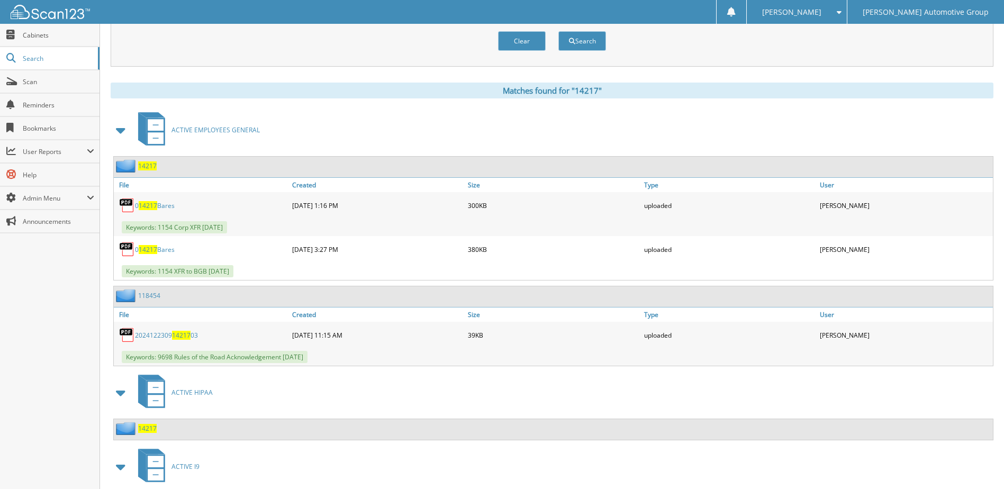
click at [145, 427] on span "14217" at bounding box center [147, 428] width 19 height 9
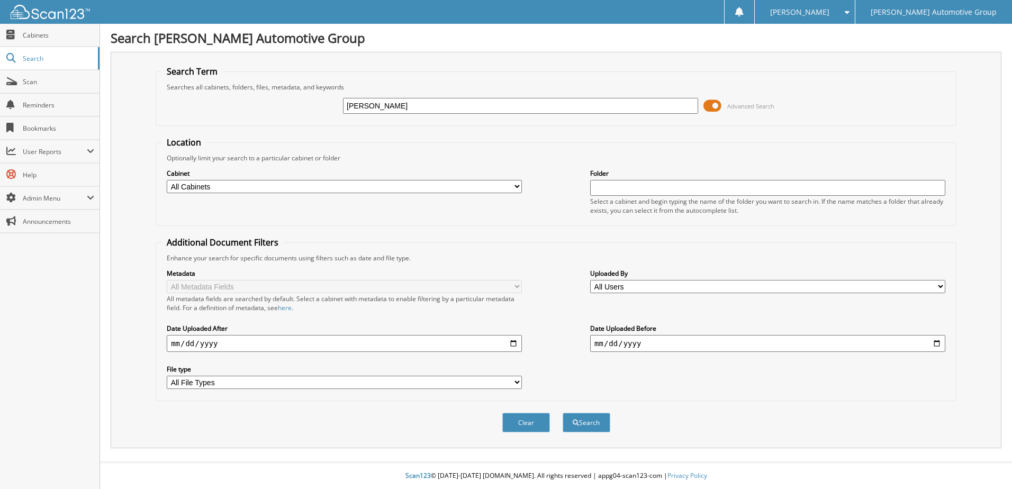
type input "[PERSON_NAME]"
click at [581, 425] on button "Search" at bounding box center [586, 423] width 48 height 20
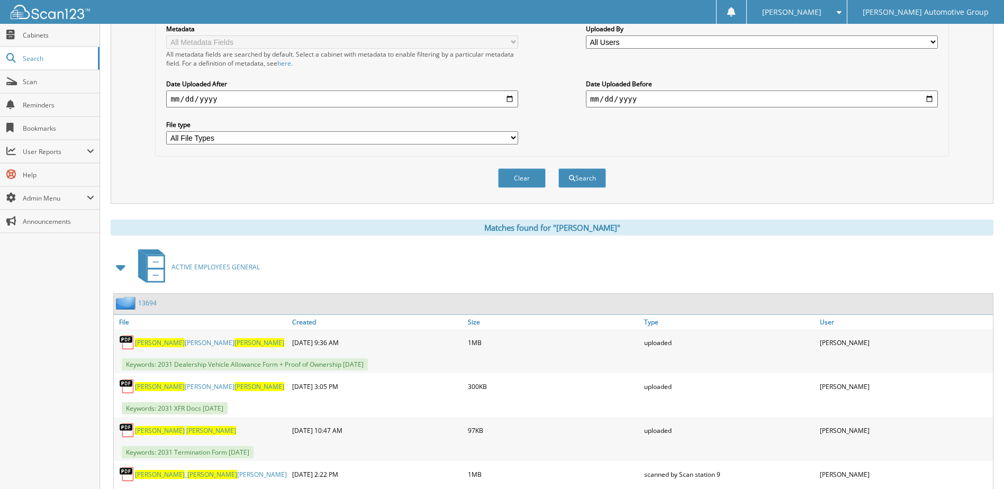
scroll to position [289, 0]
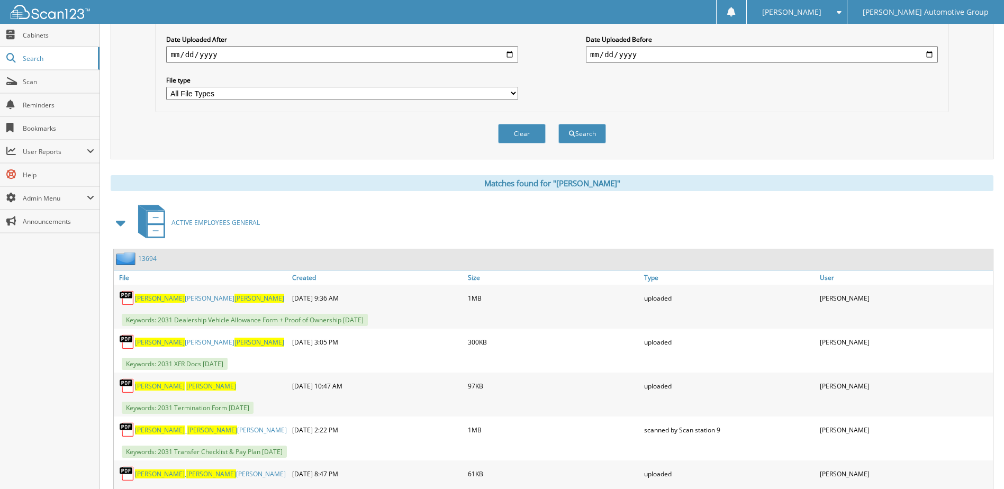
click at [146, 259] on link "13694" at bounding box center [147, 258] width 19 height 9
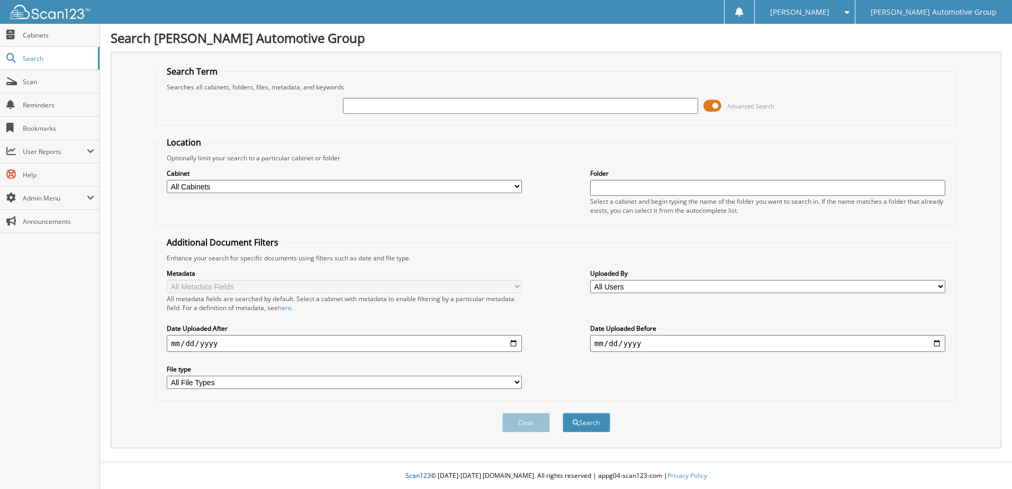
click at [360, 107] on input "text" at bounding box center [520, 106] width 355 height 16
type input "[PERSON_NAME]"
click at [575, 420] on span "submit" at bounding box center [575, 423] width 6 height 6
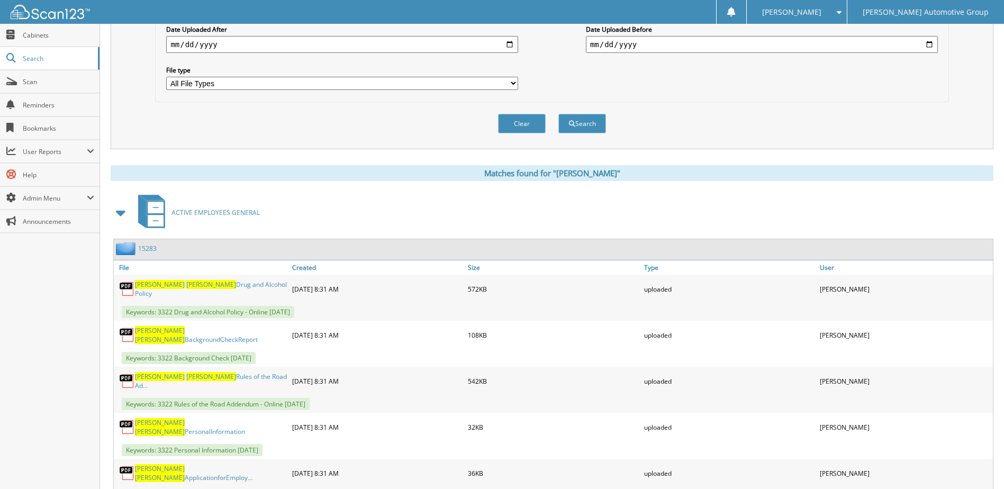
scroll to position [303, 0]
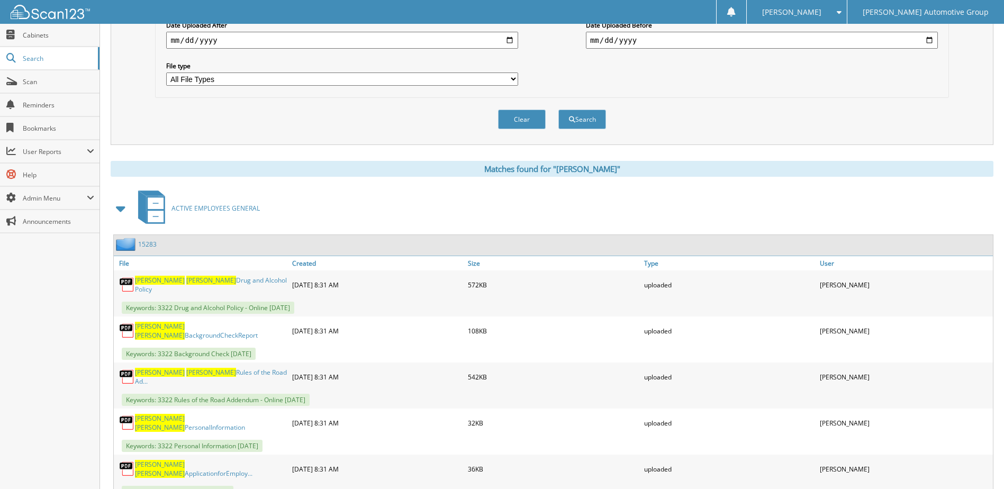
click at [150, 244] on link "15283" at bounding box center [147, 244] width 19 height 9
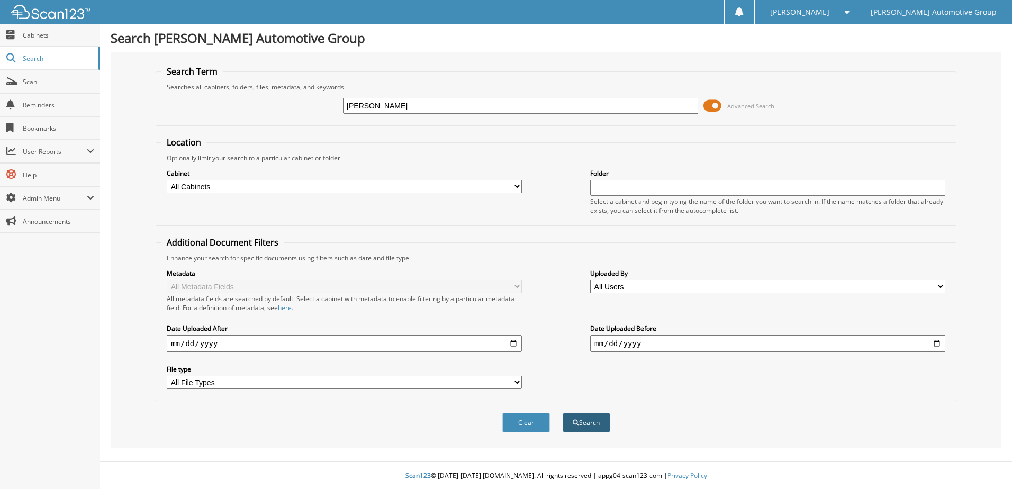
type input "[PERSON_NAME]"
click at [578, 423] on button "Search" at bounding box center [586, 423] width 48 height 20
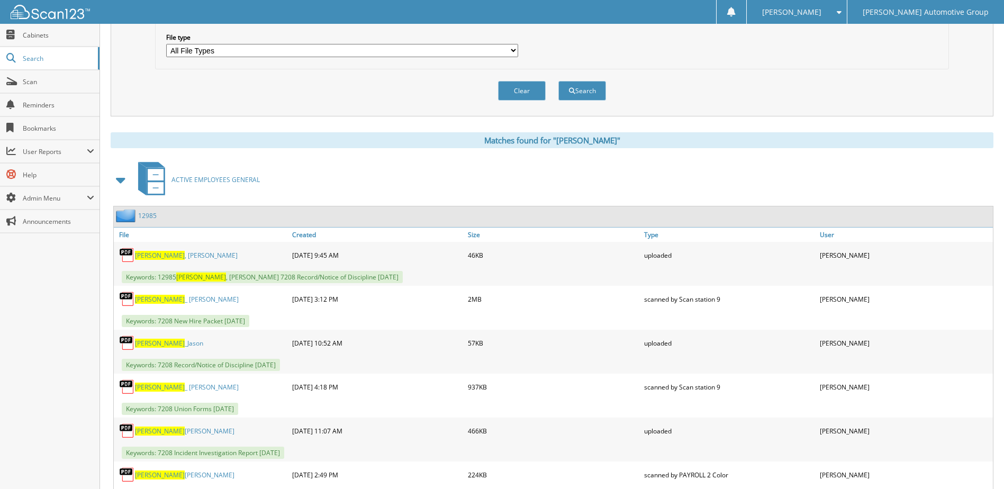
scroll to position [342, 0]
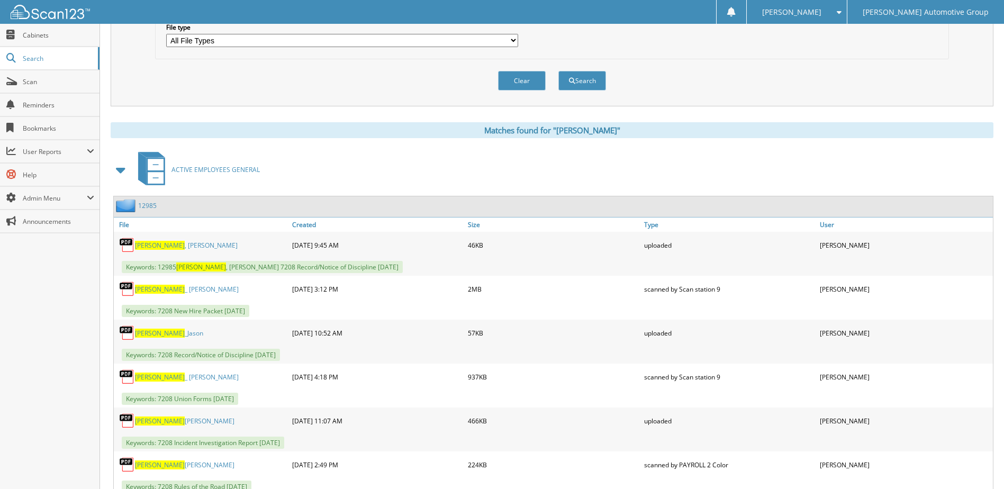
click at [147, 207] on link "12985" at bounding box center [147, 205] width 19 height 9
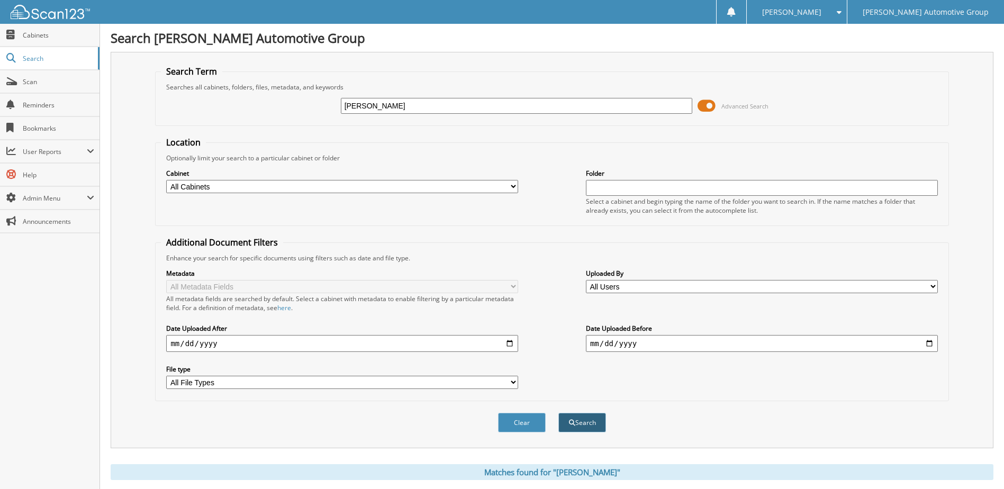
type input "erik espinoza"
click at [575, 418] on button "Search" at bounding box center [582, 423] width 48 height 20
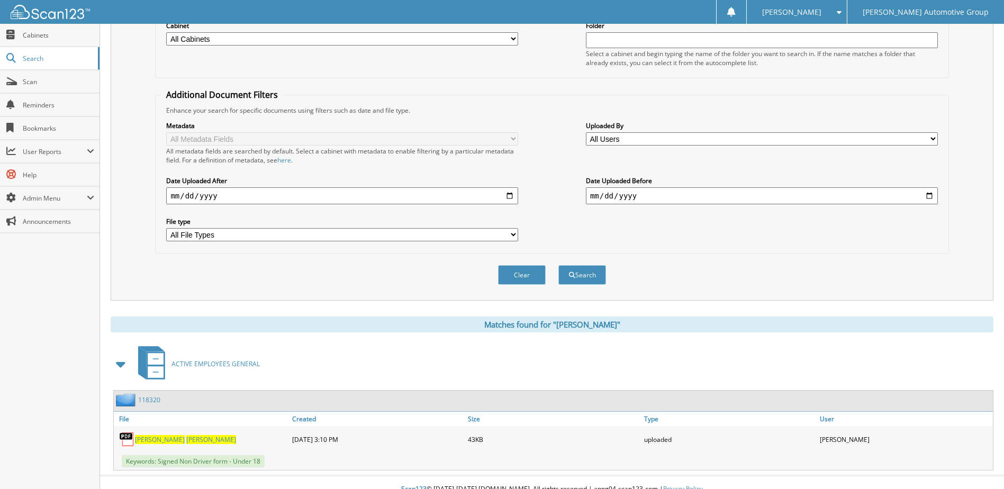
scroll to position [161, 0]
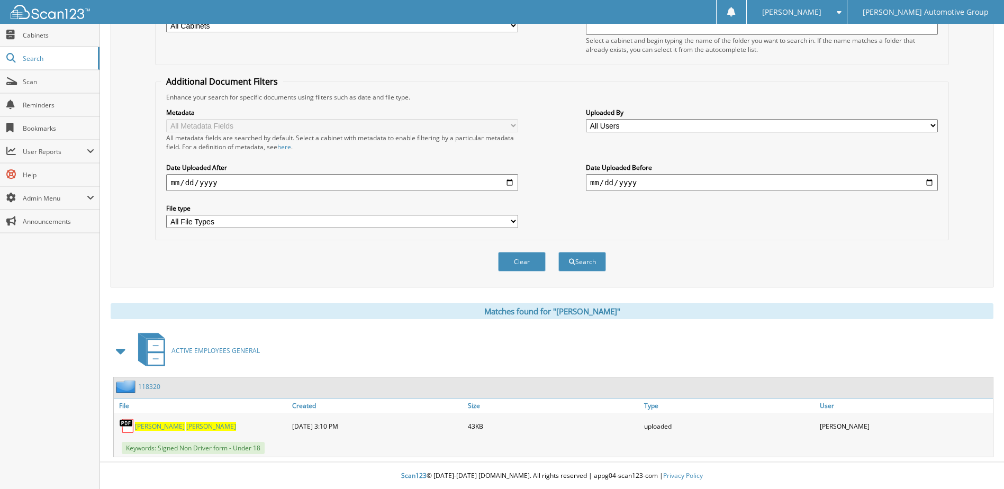
click at [149, 385] on link "118320" at bounding box center [149, 386] width 22 height 9
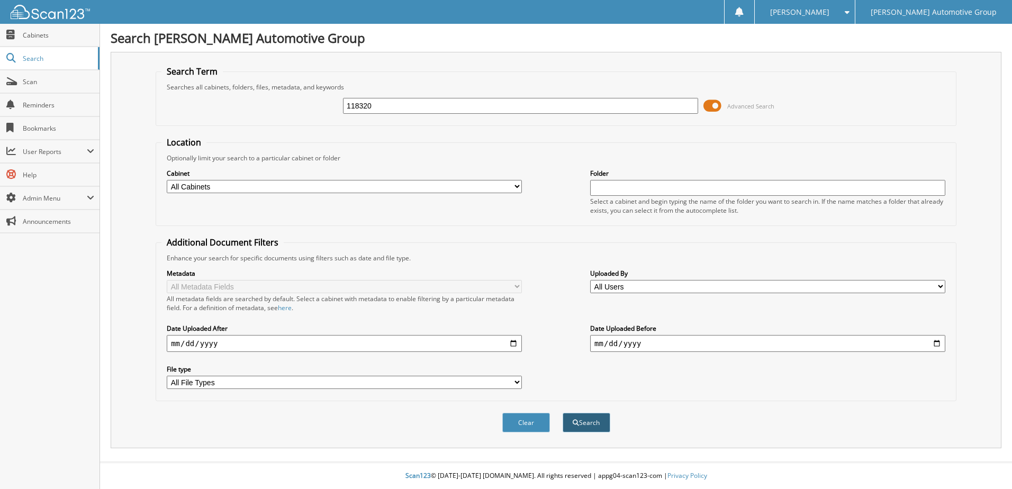
type input "118320"
click at [593, 424] on button "Search" at bounding box center [586, 423] width 48 height 20
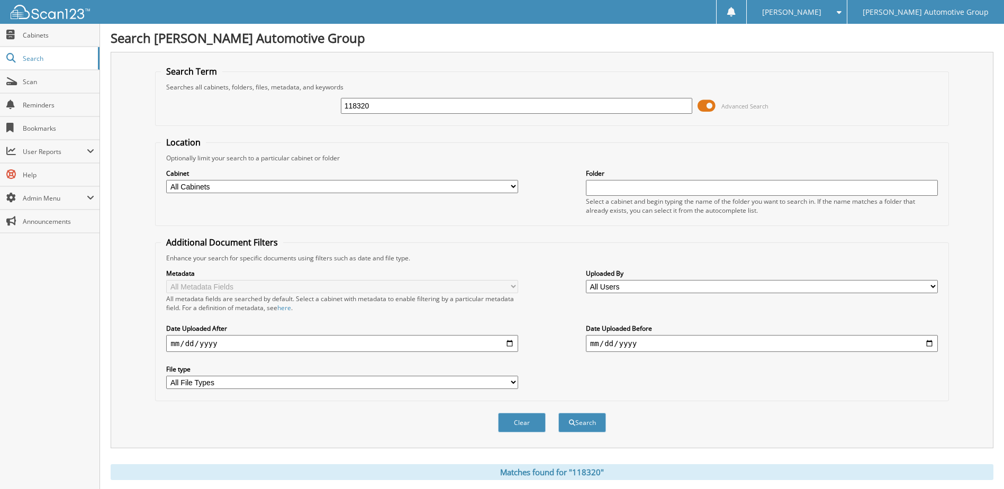
click at [352, 102] on input "118320" at bounding box center [517, 106] width 352 height 16
type input "[PERSON_NAME]"
click at [580, 422] on button "Search" at bounding box center [582, 423] width 48 height 20
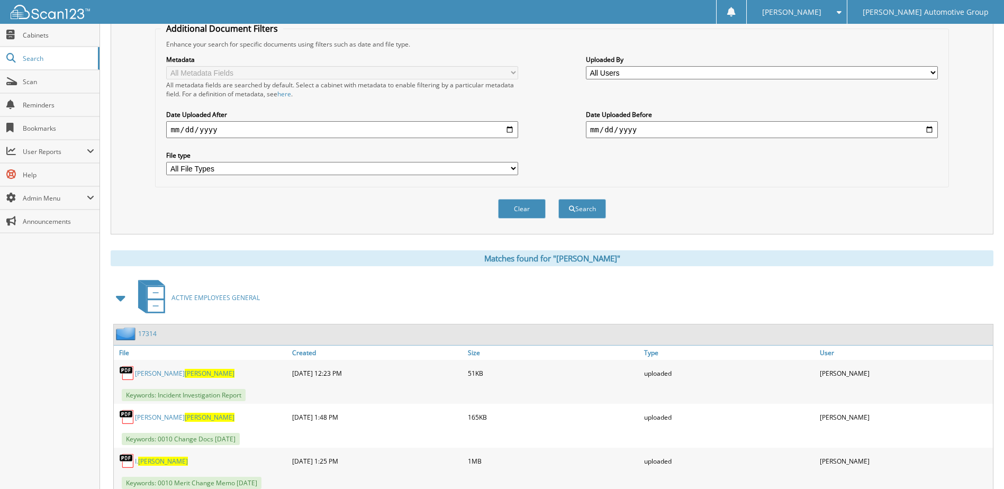
scroll to position [217, 0]
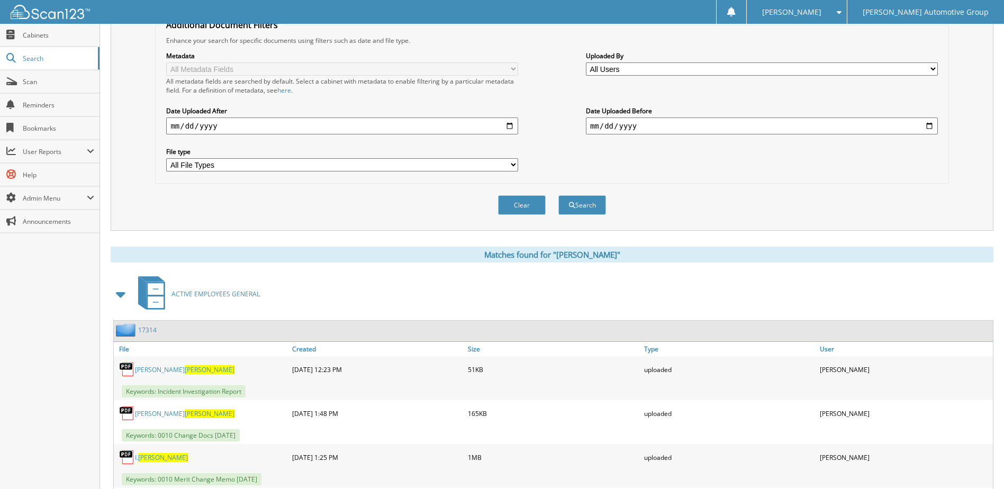
click at [147, 330] on link "17314" at bounding box center [147, 329] width 19 height 9
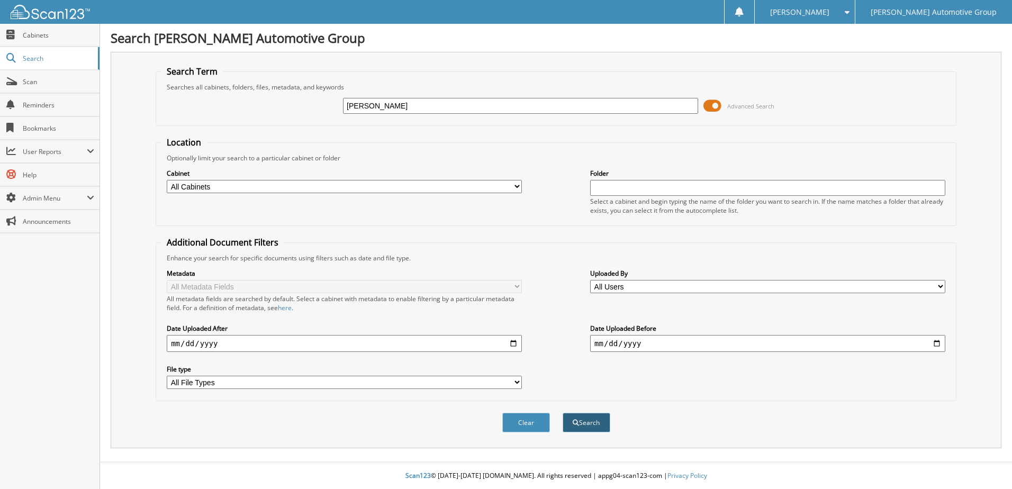
type input "[PERSON_NAME]"
click at [580, 422] on button "Search" at bounding box center [586, 423] width 48 height 20
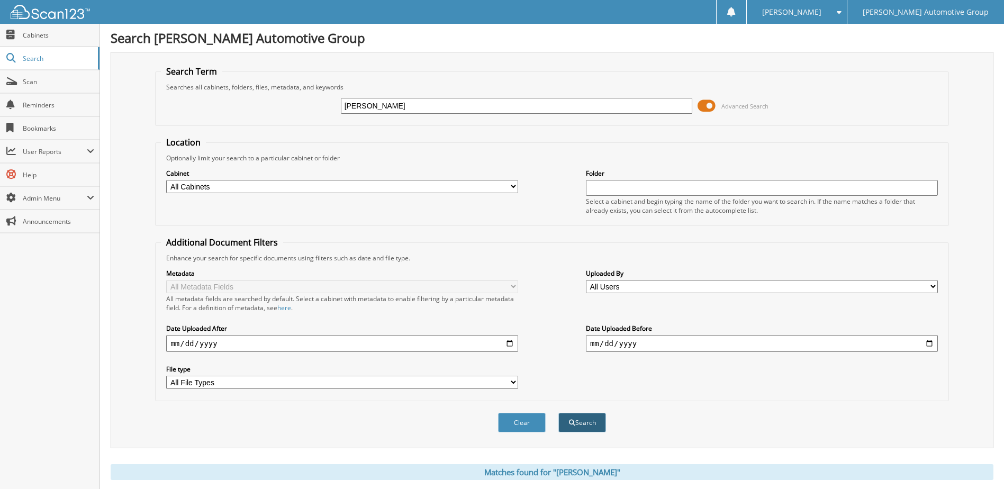
type input "[PERSON_NAME]"
click at [581, 420] on button "Search" at bounding box center [582, 423] width 48 height 20
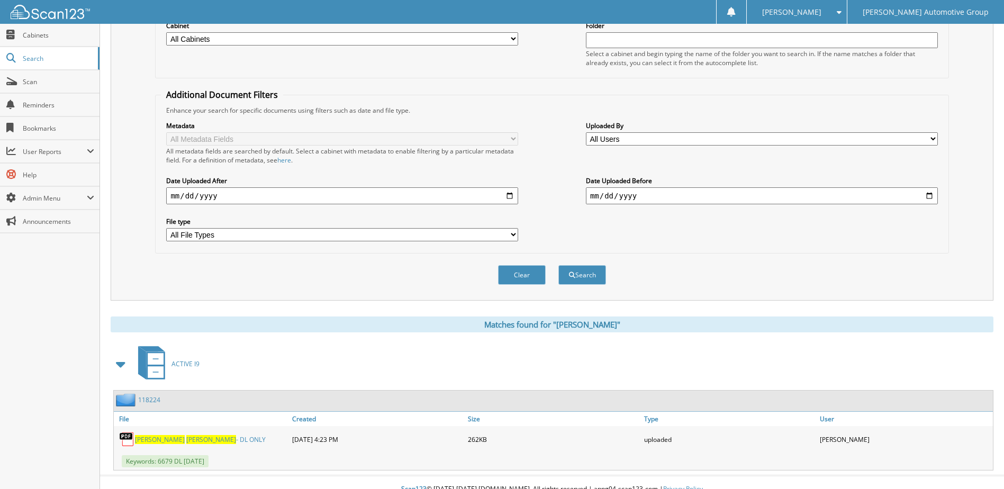
scroll to position [161, 0]
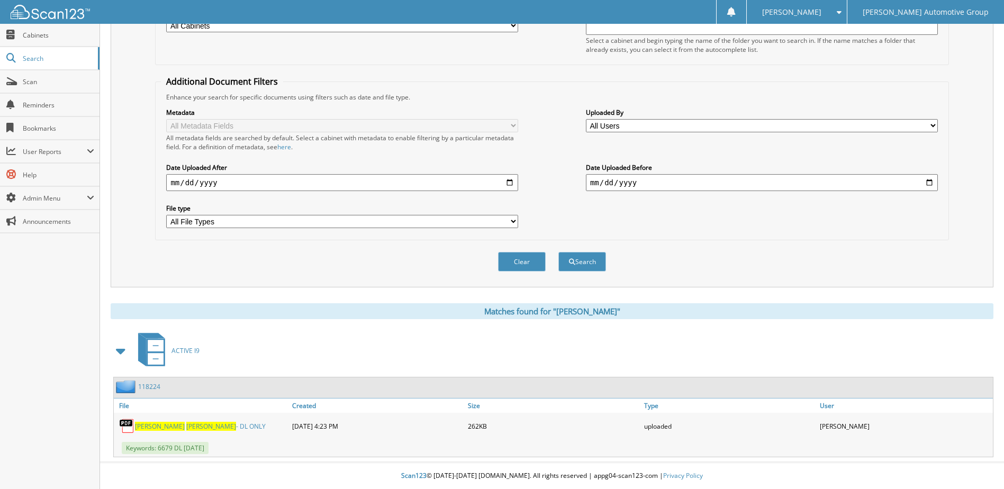
click at [147, 387] on link "118224" at bounding box center [149, 386] width 22 height 9
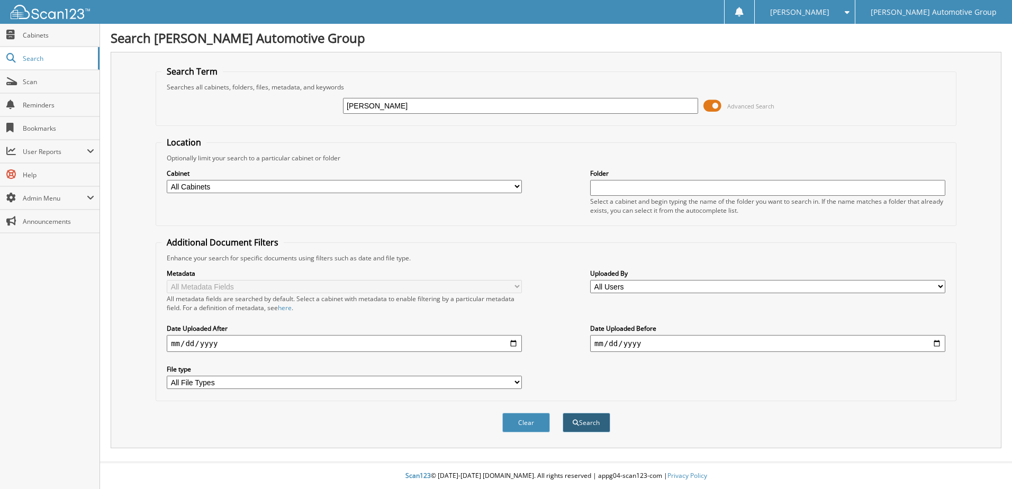
type input "[PERSON_NAME]"
click at [594, 421] on button "Search" at bounding box center [586, 423] width 48 height 20
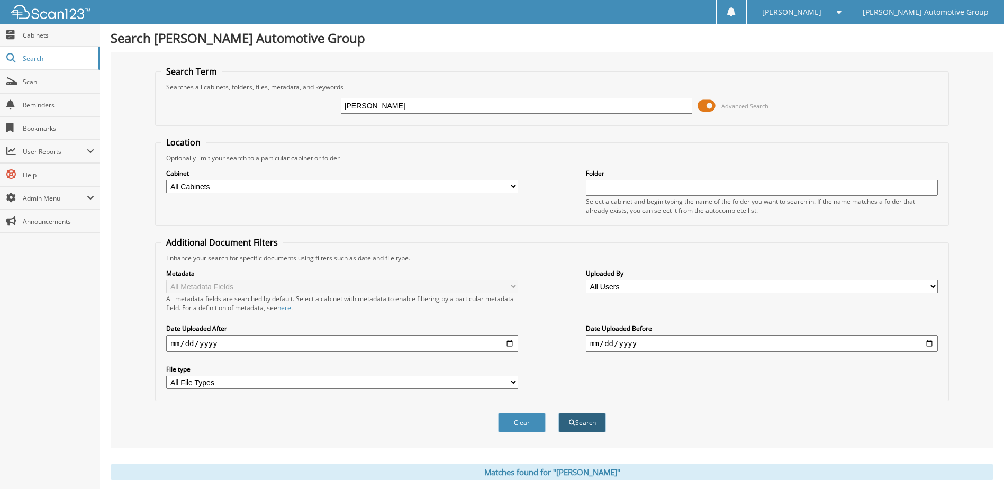
type input "[PERSON_NAME]"
click at [584, 425] on button "Search" at bounding box center [582, 423] width 48 height 20
type input "[PERSON_NAME]"
click at [585, 426] on button "Search" at bounding box center [582, 423] width 48 height 20
click at [357, 103] on input "[PERSON_NAME]" at bounding box center [517, 106] width 352 height 16
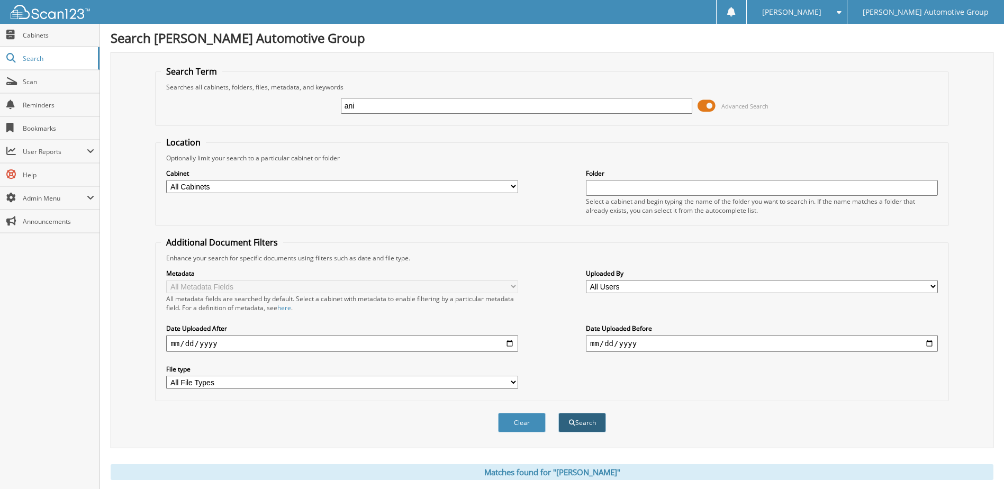
type input "ani"
click at [594, 424] on button "Search" at bounding box center [582, 423] width 48 height 20
click at [362, 107] on input "ani" at bounding box center [517, 106] width 352 height 16
type input "ani carlson"
click at [577, 421] on button "Search" at bounding box center [582, 423] width 48 height 20
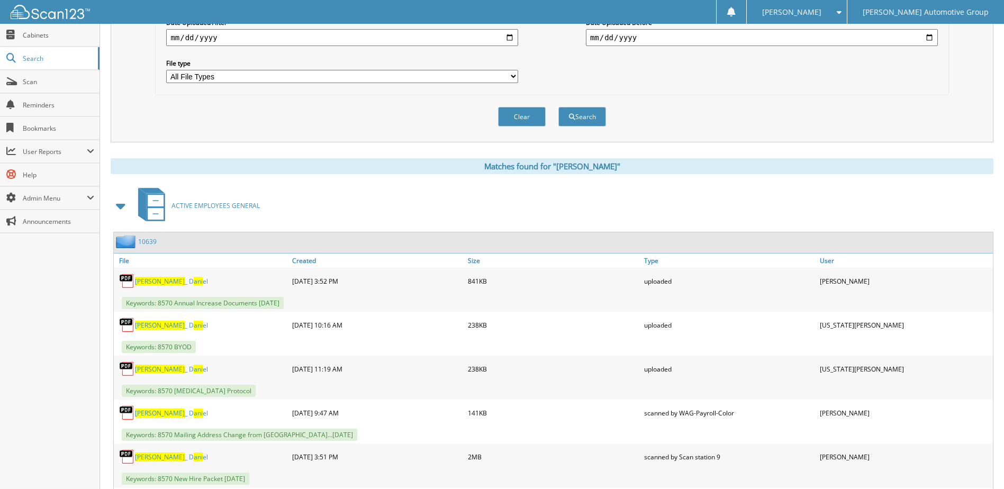
scroll to position [308, 0]
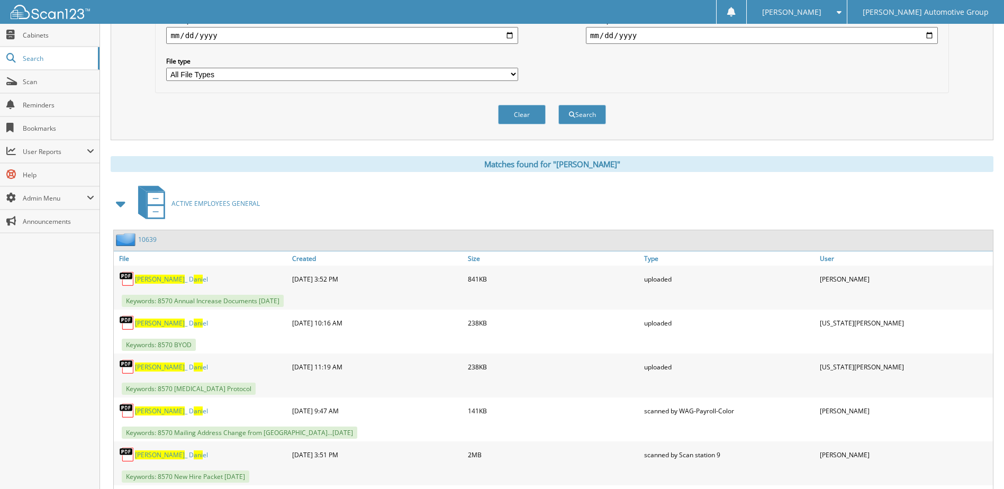
click at [146, 241] on link "10639" at bounding box center [147, 239] width 19 height 9
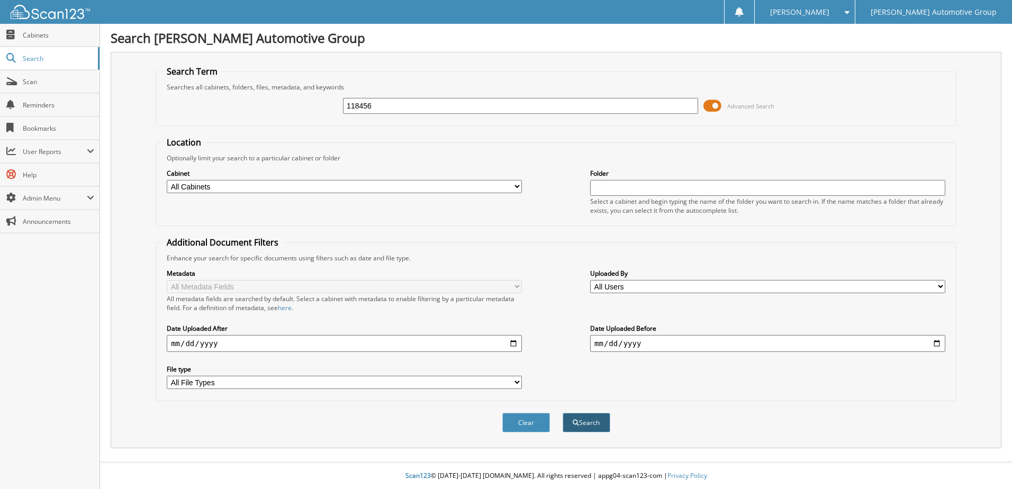
type input "118456"
click at [580, 420] on button "Search" at bounding box center [586, 423] width 48 height 20
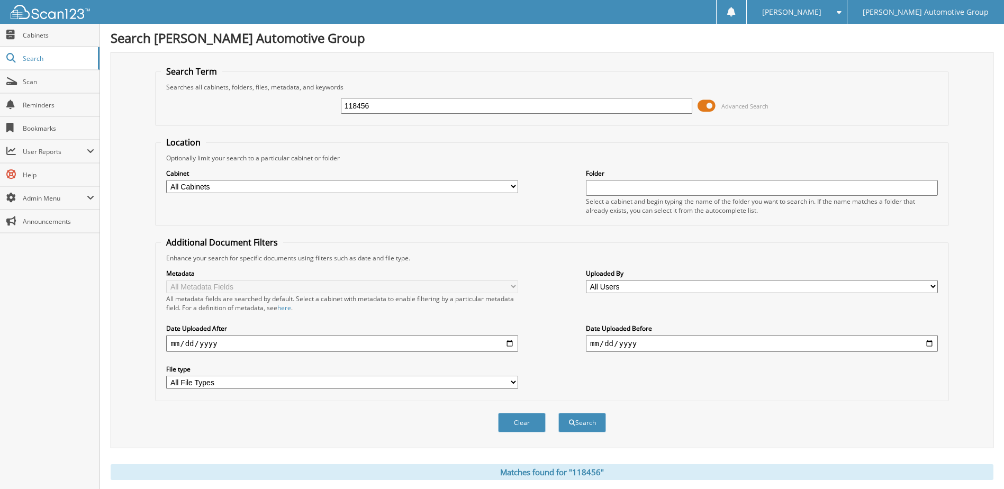
scroll to position [103, 0]
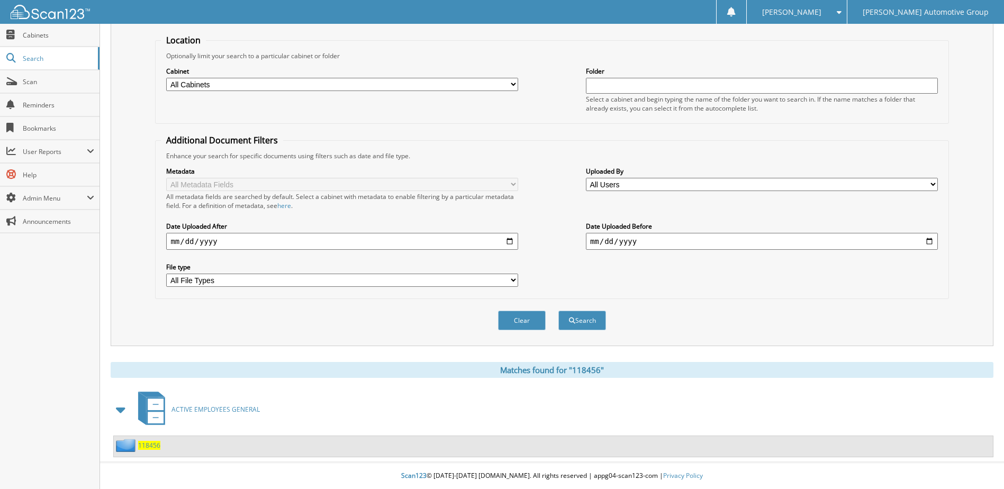
click at [152, 444] on span "118456" at bounding box center [149, 445] width 22 height 9
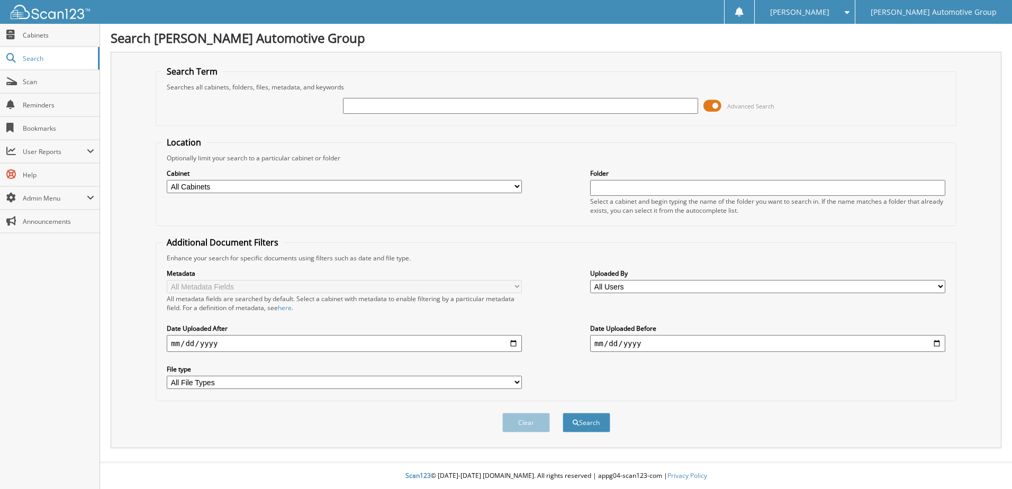
click at [377, 102] on input "text" at bounding box center [520, 106] width 355 height 16
type input "[PERSON_NAME]"
click at [580, 423] on button "Search" at bounding box center [586, 423] width 48 height 20
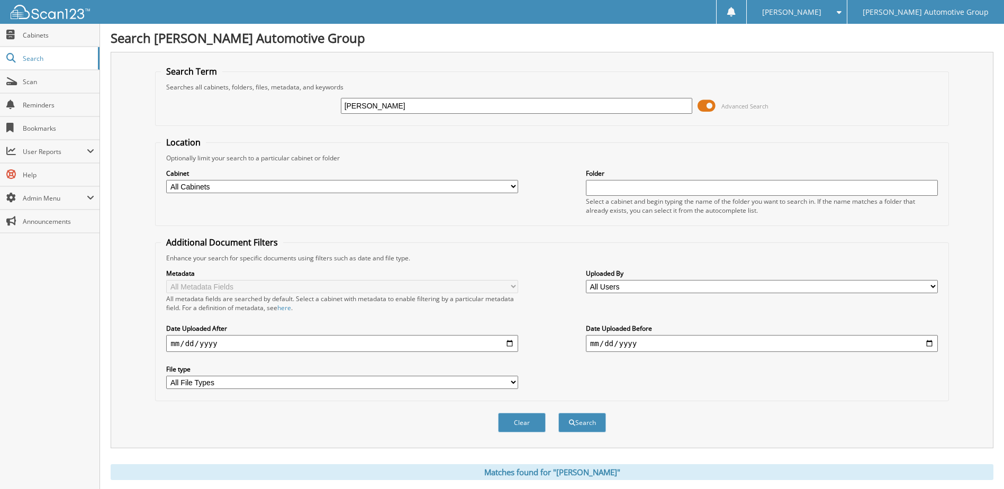
click at [358, 107] on input "brendan" at bounding box center [517, 106] width 352 height 16
type input "[PERSON_NAME]"
click at [577, 421] on button "Search" at bounding box center [582, 423] width 48 height 20
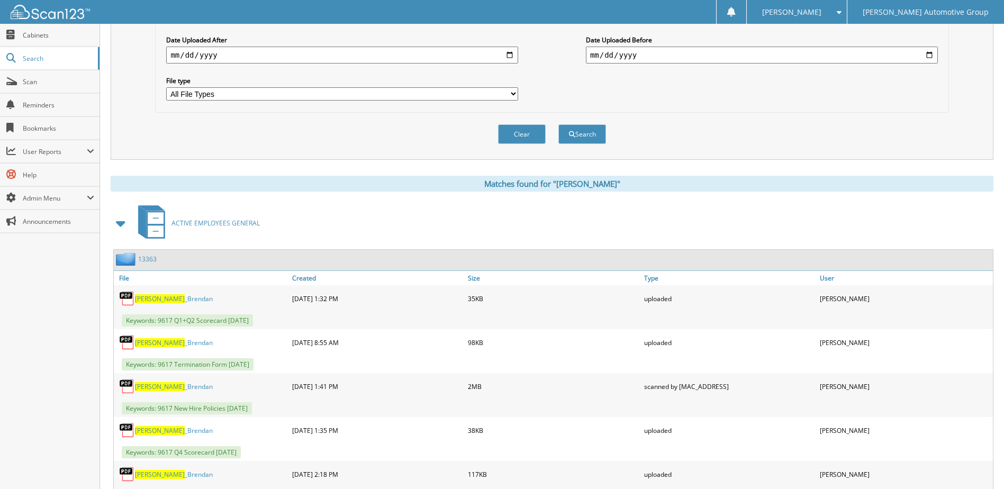
scroll to position [297, 0]
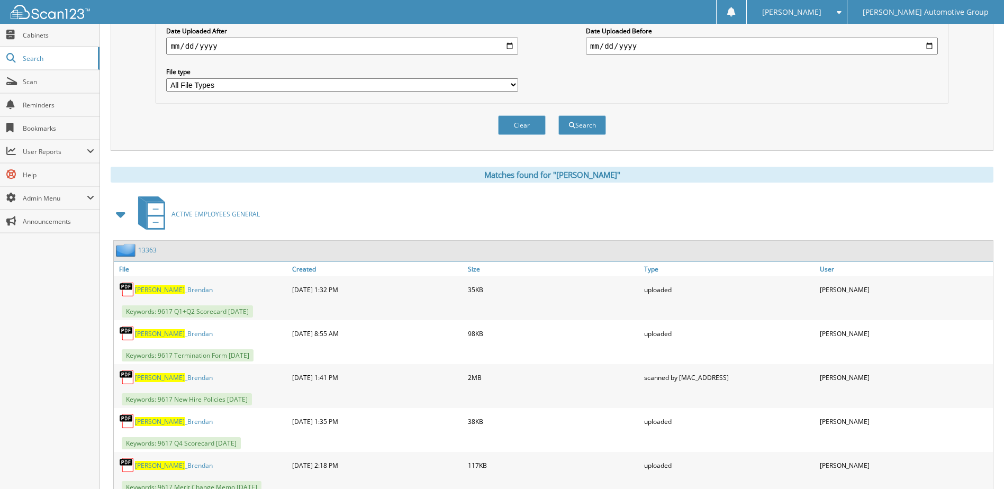
click at [149, 252] on link "13363" at bounding box center [147, 249] width 19 height 9
